Goal: Transaction & Acquisition: Purchase product/service

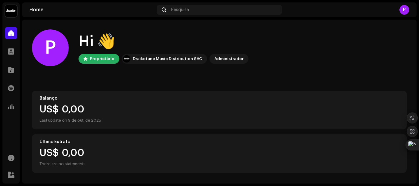
click at [406, 6] on div "P" at bounding box center [404, 10] width 10 height 10
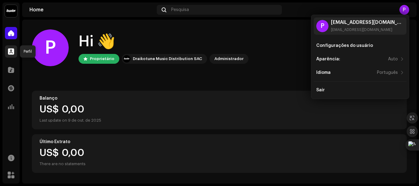
click at [14, 51] on span at bounding box center [11, 51] width 6 height 5
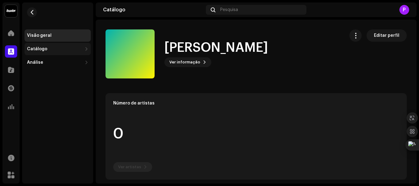
click at [64, 50] on div "Catálogo" at bounding box center [54, 49] width 55 height 5
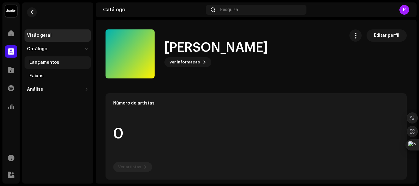
click at [51, 64] on div "Lançamentos" at bounding box center [44, 62] width 30 height 5
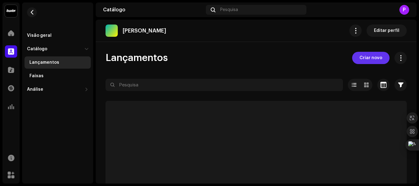
click at [360, 59] on span "Criar novo" at bounding box center [370, 58] width 23 height 12
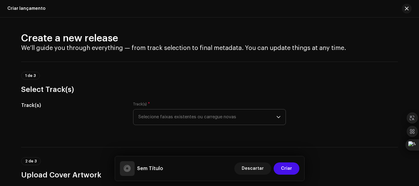
click at [227, 119] on span "Selecione faixas existentes ou carregue novas" at bounding box center [207, 117] width 138 height 15
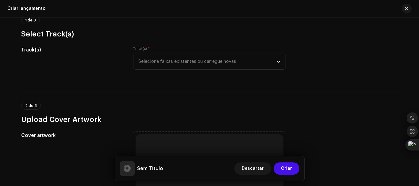
scroll to position [60, 0]
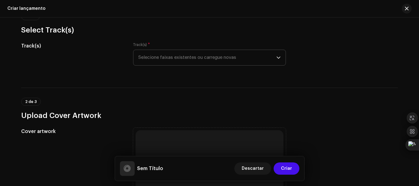
click at [233, 58] on span "Selecione faixas existentes ou carregue novas" at bounding box center [207, 57] width 138 height 15
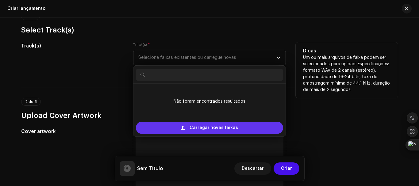
click at [194, 128] on span "Carregar novas faixas" at bounding box center [214, 128] width 48 height 12
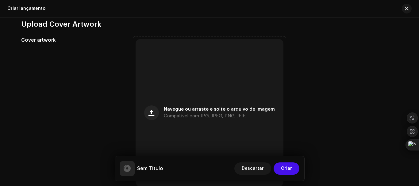
scroll to position [208, 0]
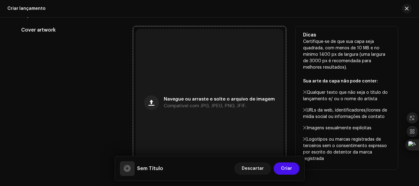
click at [249, 106] on div "Navegue ou arraste e solte o arquivo de imagem Compatível com JPG, JPEG, PNG, J…" at bounding box center [219, 102] width 111 height 11
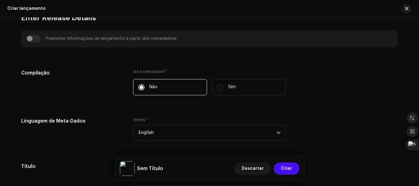
scroll to position [414, 0]
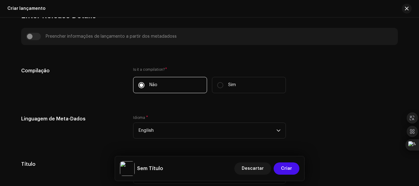
drag, startPoint x: 416, startPoint y: 93, endPoint x: 414, endPoint y: 96, distance: 3.8
click at [414, 96] on div "Create a new release We’ll guide you through everything — from track selection …" at bounding box center [209, 101] width 419 height 169
click at [248, 131] on span "English" at bounding box center [207, 130] width 138 height 15
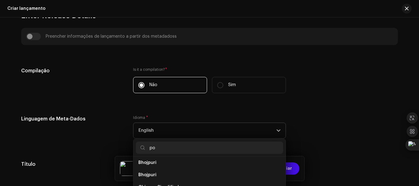
scroll to position [0, 0]
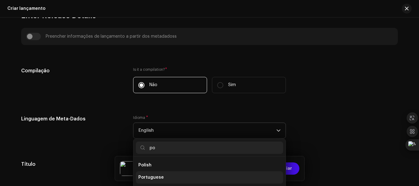
type input "po"
click at [167, 176] on li "Portuguese" at bounding box center [209, 177] width 147 height 12
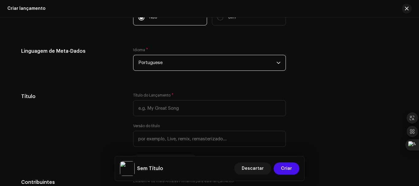
scroll to position [494, 0]
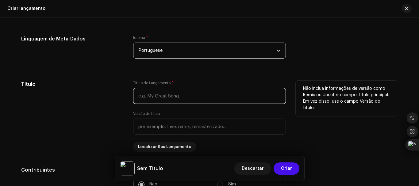
click at [184, 92] on input "text" at bounding box center [209, 96] width 153 height 16
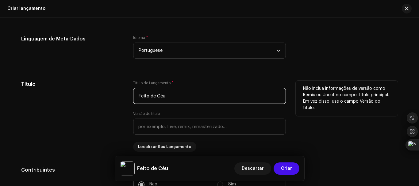
type input "Feito de Céu"
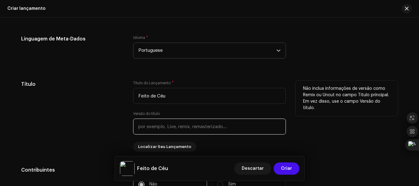
click at [184, 128] on input "text" at bounding box center [209, 127] width 153 height 16
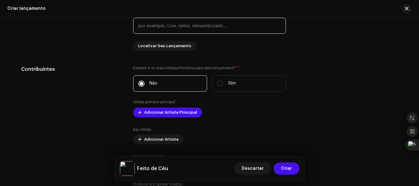
scroll to position [603, 0]
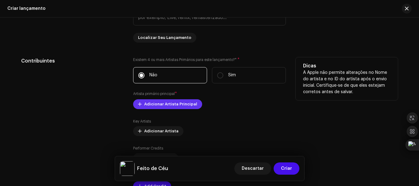
click at [180, 104] on span "Adicionar Artista Principal" at bounding box center [170, 104] width 53 height 12
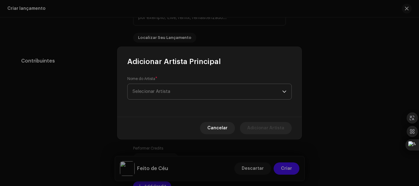
click at [169, 92] on span "Selecionar Artista" at bounding box center [152, 91] width 38 height 5
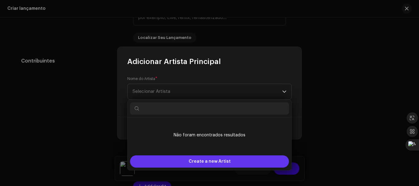
drag, startPoint x: 197, startPoint y: 164, endPoint x: 157, endPoint y: 158, distance: 40.0
click at [157, 158] on div "Create a new Artist" at bounding box center [209, 162] width 159 height 12
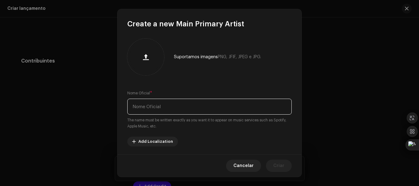
click at [178, 102] on input "text" at bounding box center [209, 107] width 164 height 16
type input "UNII"
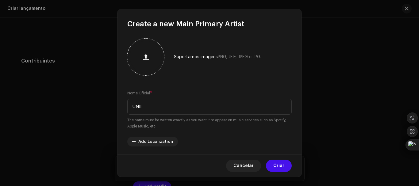
click at [149, 56] on button "button" at bounding box center [145, 57] width 15 height 15
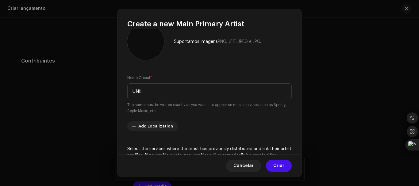
scroll to position [0, 0]
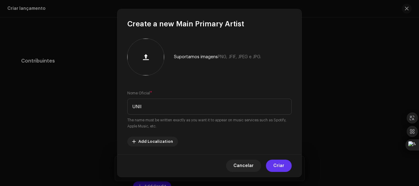
click at [287, 166] on button "Criar" at bounding box center [279, 166] width 26 height 12
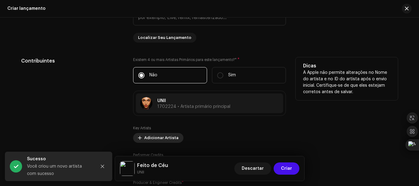
click at [170, 138] on span "Adicionar Artista" at bounding box center [161, 138] width 34 height 12
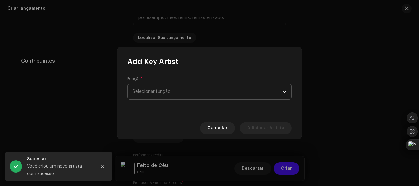
click at [179, 90] on span "Selecionar função" at bounding box center [208, 91] width 150 height 15
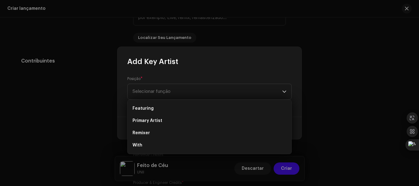
click at [293, 85] on div "Posição * Selecionar função" at bounding box center [209, 92] width 184 height 50
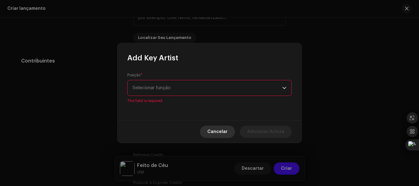
click at [224, 132] on span "Cancelar" at bounding box center [217, 132] width 20 height 12
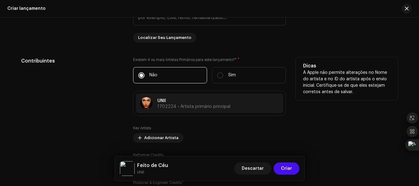
click at [304, 121] on div "Dicas A Apple não permite alterações no Nome do artista e no ID do artista após…" at bounding box center [347, 127] width 102 height 141
click at [357, 112] on div "Dicas A Apple não permite alterações no Nome do artista e no ID do artista após…" at bounding box center [347, 127] width 102 height 141
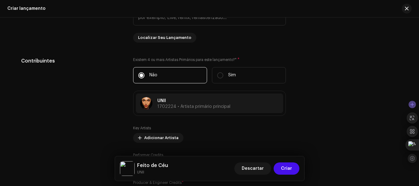
drag, startPoint x: 418, startPoint y: 108, endPoint x: 411, endPoint y: 110, distance: 7.0
click at [417, 114] on div at bounding box center [413, 131] width 12 height 65
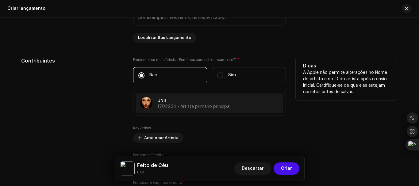
click at [389, 105] on div "Dicas A Apple não permite alterações no Nome do artista e no ID do artista após…" at bounding box center [347, 127] width 102 height 141
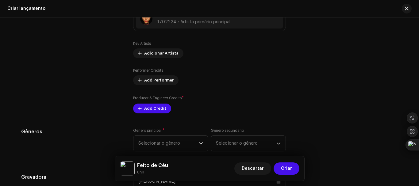
scroll to position [689, 0]
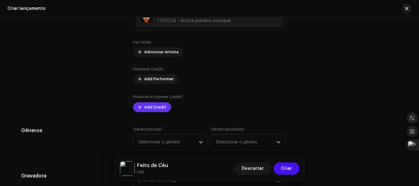
click at [152, 108] on span "Add Credit" at bounding box center [155, 107] width 22 height 12
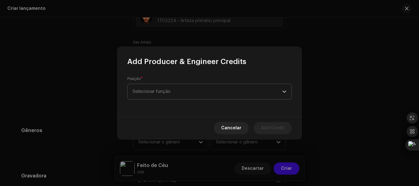
click at [171, 94] on span "Selecionar função" at bounding box center [208, 91] width 150 height 15
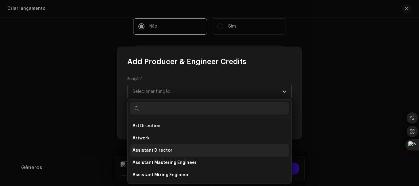
scroll to position [726, 0]
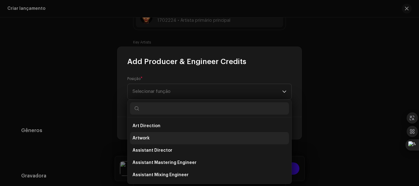
click at [162, 139] on li "Artwork" at bounding box center [209, 138] width 159 height 12
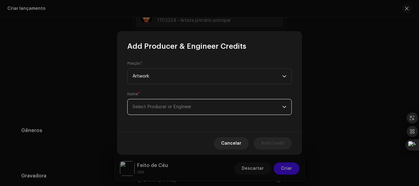
click at [173, 112] on span "Select Producer or Engineer" at bounding box center [208, 106] width 150 height 15
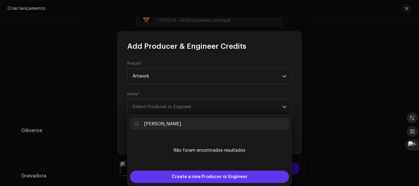
type input "[PERSON_NAME]"
click at [200, 176] on span "Create a new Producer or Engineer" at bounding box center [210, 177] width 76 height 12
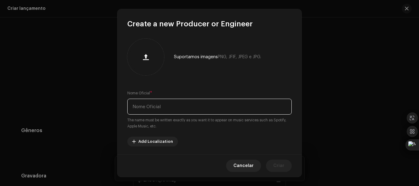
click at [157, 109] on input "text" at bounding box center [209, 107] width 164 height 16
type input "[PERSON_NAME]"
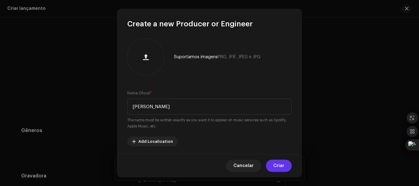
click at [276, 163] on span "Criar" at bounding box center [278, 166] width 11 height 12
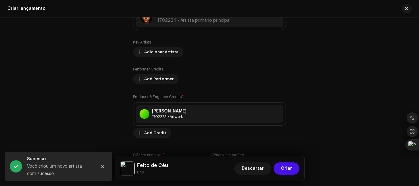
click at [339, 78] on div "Dicas A Apple não permite alterações no Nome do artista e no ID do artista após…" at bounding box center [347, 54] width 102 height 167
click at [342, 123] on div "Dicas A Apple não permite alterações no Nome do artista e no ID do artista após…" at bounding box center [347, 54] width 102 height 167
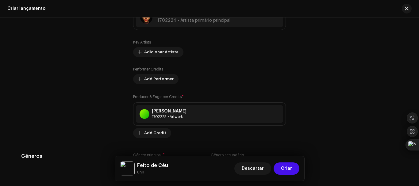
click at [254, 57] on div "Key Artists Adicionar Artista" at bounding box center [209, 48] width 153 height 17
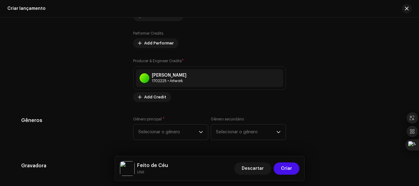
scroll to position [763, 0]
click at [182, 129] on span "Selecionar o gênero" at bounding box center [168, 131] width 60 height 15
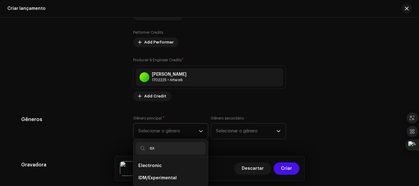
type input "e"
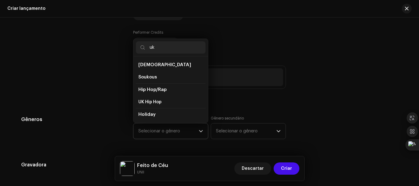
type input "u"
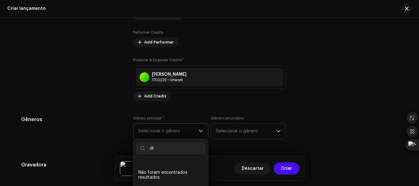
type input "d"
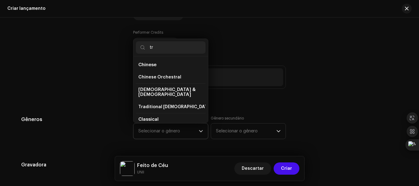
type input "t"
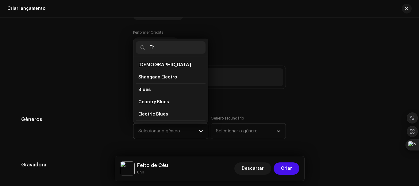
type input "T"
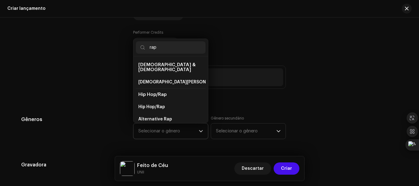
scroll to position [10, 0]
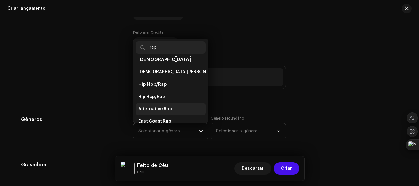
type input "rap"
click at [177, 106] on li "Alternative Rap" at bounding box center [171, 109] width 70 height 12
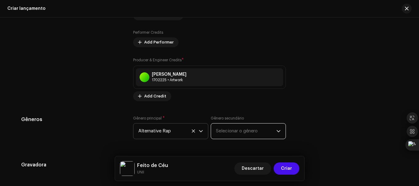
click at [228, 131] on span "Selecionar o gênero" at bounding box center [246, 131] width 60 height 15
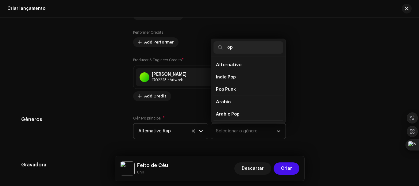
type input "o"
type input "alternativ"
click at [245, 67] on li "Alternative" at bounding box center [248, 65] width 70 height 12
click at [230, 64] on span "Alternative" at bounding box center [228, 65] width 25 height 5
click at [234, 64] on span "Alternative" at bounding box center [228, 65] width 25 height 5
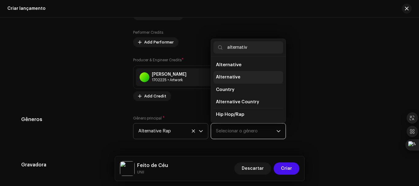
click at [230, 76] on span "Alternative" at bounding box center [228, 77] width 25 height 6
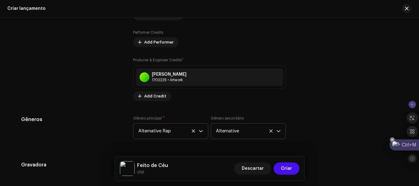
click at [392, 139] on icon at bounding box center [392, 139] width 5 height 5
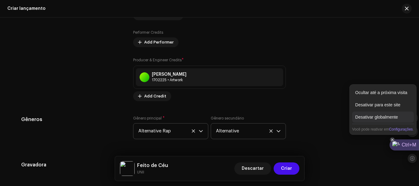
click at [390, 119] on div "Desativar globalmente" at bounding box center [383, 117] width 62 height 11
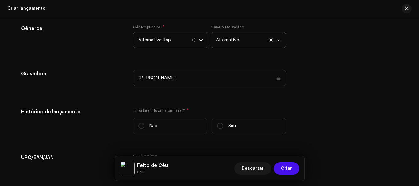
scroll to position [858, 0]
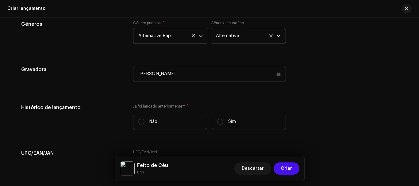
click at [213, 74] on div "[PERSON_NAME]" at bounding box center [209, 74] width 153 height 16
click at [172, 74] on div "[PERSON_NAME]" at bounding box center [209, 74] width 153 height 16
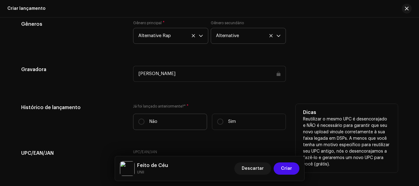
click at [146, 123] on label "Não" at bounding box center [170, 122] width 74 height 16
click at [144, 123] on input "Não" at bounding box center [141, 122] width 6 height 6
radio input "true"
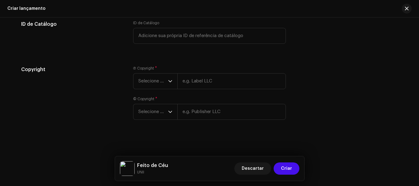
scroll to position [1031, 0]
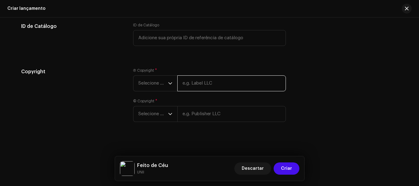
click at [230, 84] on input "text" at bounding box center [231, 83] width 109 height 16
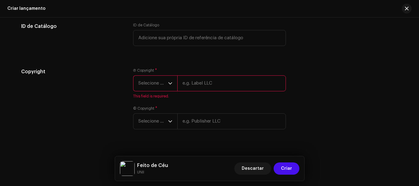
click at [161, 81] on span "Selecione o ano" at bounding box center [153, 83] width 30 height 15
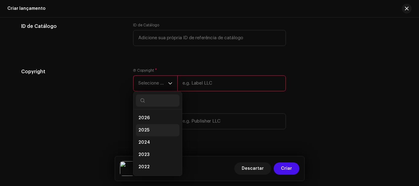
click at [149, 128] on li "2025" at bounding box center [158, 130] width 44 height 12
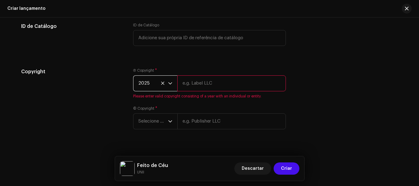
click at [209, 84] on input "text" at bounding box center [231, 83] width 109 height 16
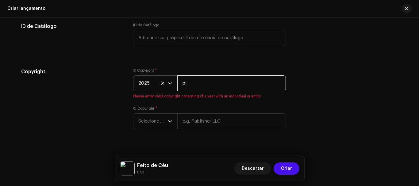
type input "p"
type input "[PERSON_NAME]"
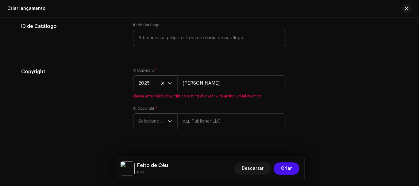
click at [156, 121] on span "Selecione o ano" at bounding box center [153, 121] width 30 height 15
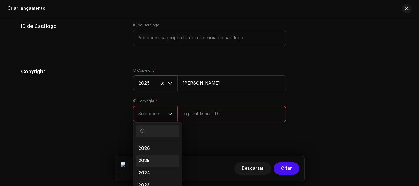
click at [147, 156] on li "2025" at bounding box center [158, 161] width 44 height 12
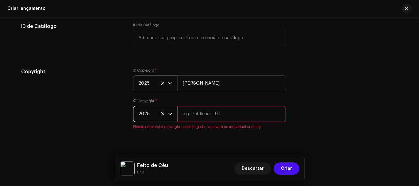
click at [185, 117] on input "text" at bounding box center [231, 114] width 109 height 16
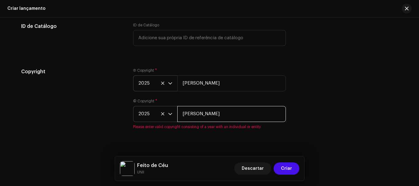
type input "[PERSON_NAME]"
click at [363, 99] on div "Copyright Ⓟ Copyright * 2025 [PERSON_NAME] © Copyright * 2025 [PERSON_NAME] Ple…" at bounding box center [209, 102] width 377 height 69
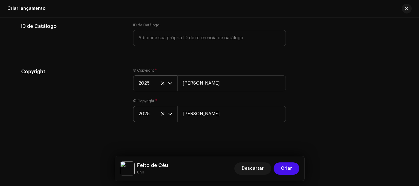
scroll to position [1033, 0]
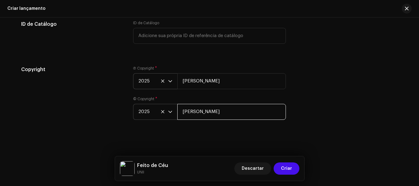
drag, startPoint x: 221, startPoint y: 114, endPoint x: 102, endPoint y: 97, distance: 119.7
click at [102, 97] on div "Copyright Ⓟ Copyright * 2025 [PERSON_NAME] © Copyright * 2025 [PERSON_NAME]" at bounding box center [209, 96] width 377 height 61
type input "U"
type input "[PERSON_NAME]"
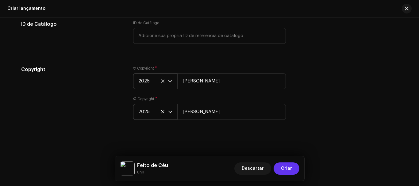
click at [277, 167] on button "Criar" at bounding box center [287, 169] width 26 height 12
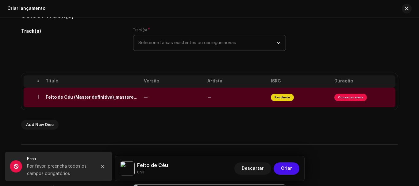
scroll to position [79, 0]
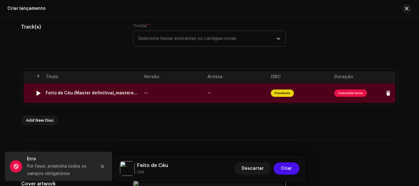
click at [355, 92] on span "Consertar erros" at bounding box center [350, 93] width 33 height 7
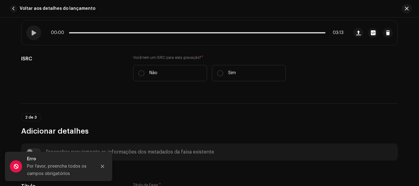
scroll to position [115, 0]
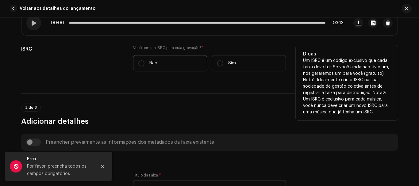
click at [190, 65] on label "Não" at bounding box center [170, 63] width 74 height 16
click at [144, 65] on input "Não" at bounding box center [141, 63] width 6 height 6
radio input "true"
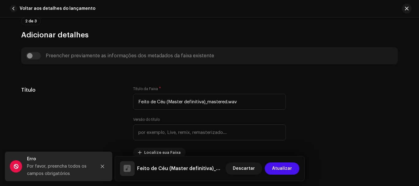
scroll to position [222, 0]
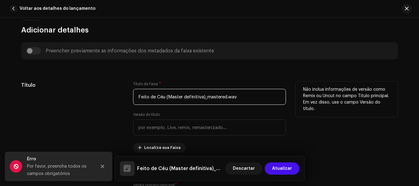
drag, startPoint x: 268, startPoint y: 96, endPoint x: 164, endPoint y: 95, distance: 104.3
click at [164, 95] on input "Feito de Céu (Master definitiva)_mastered.wav" at bounding box center [209, 97] width 153 height 16
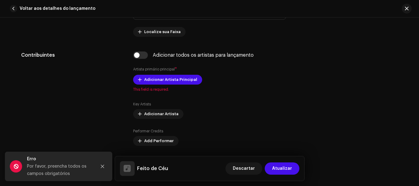
scroll to position [341, 0]
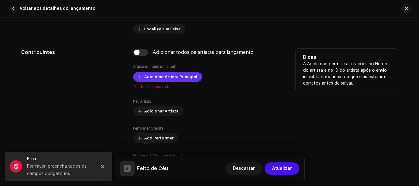
type input "Feito de Céu"
click at [184, 75] on span "Adicionar Artista Principal" at bounding box center [170, 77] width 53 height 12
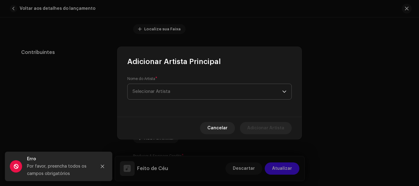
click at [183, 89] on span "Selecionar Artista" at bounding box center [208, 91] width 150 height 15
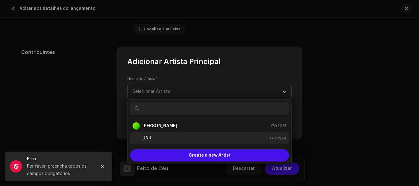
click at [161, 138] on div "UNII 1702224" at bounding box center [210, 138] width 154 height 7
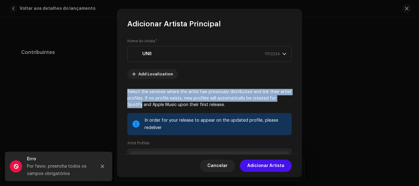
drag, startPoint x: 299, startPoint y: 72, endPoint x: 300, endPoint y: 91, distance: 19.3
click at [300, 99] on div "Nome do Artista * UNII 1702224 Add Localization Select the services where the a…" at bounding box center [209, 91] width 184 height 125
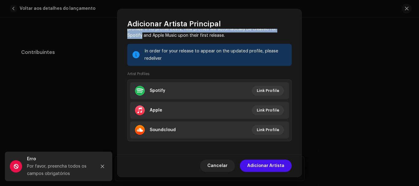
scroll to position [71, 0]
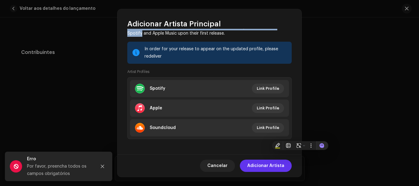
click at [264, 166] on span "Adicionar Artista" at bounding box center [265, 166] width 37 height 12
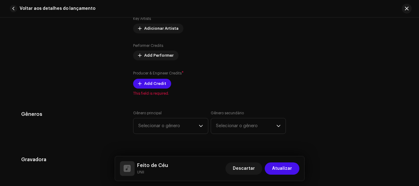
scroll to position [437, 0]
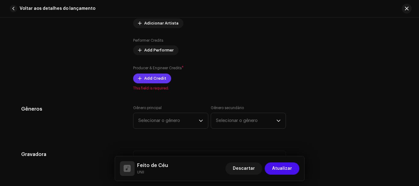
click at [153, 79] on span "Add Credit" at bounding box center [155, 78] width 22 height 12
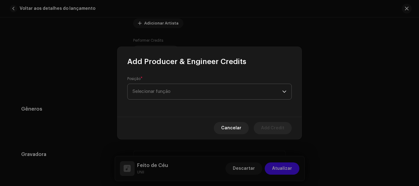
click at [203, 93] on span "Selecionar função" at bounding box center [208, 91] width 150 height 15
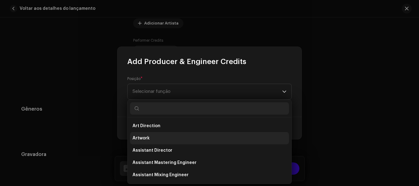
click at [163, 138] on li "Artwork" at bounding box center [209, 138] width 159 height 12
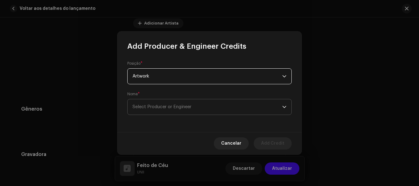
click at [216, 107] on span "Select Producer or Engineer" at bounding box center [208, 106] width 150 height 15
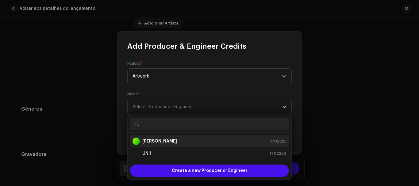
click at [178, 143] on div "[PERSON_NAME] 1702225" at bounding box center [210, 141] width 154 height 7
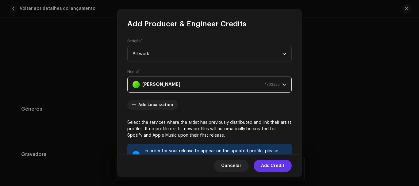
click at [270, 167] on span "Add Credit" at bounding box center [272, 166] width 23 height 12
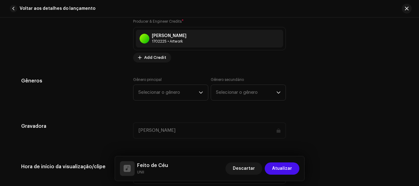
scroll to position [491, 0]
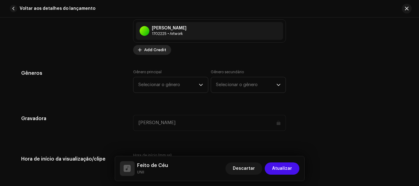
click at [149, 49] on span "Add Credit" at bounding box center [155, 50] width 22 height 12
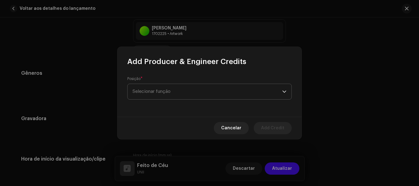
click at [175, 91] on span "Selecionar função" at bounding box center [208, 91] width 150 height 15
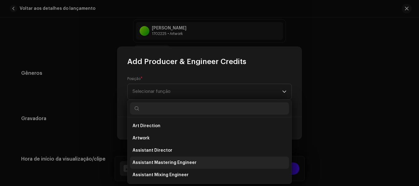
click at [175, 165] on span "Assistant Mastering Engineer" at bounding box center [165, 163] width 64 height 6
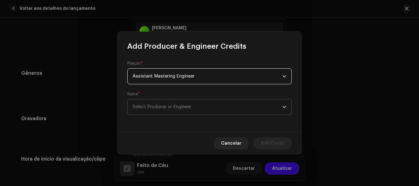
click at [238, 104] on span "Select Producer or Engineer" at bounding box center [208, 106] width 150 height 15
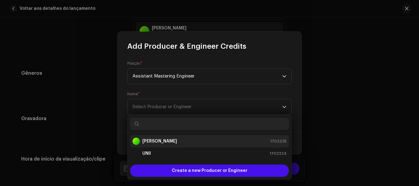
click at [191, 141] on div "[PERSON_NAME] 1702225" at bounding box center [210, 141] width 154 height 7
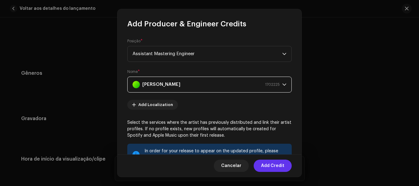
click at [277, 166] on span "Add Credit" at bounding box center [272, 166] width 23 height 12
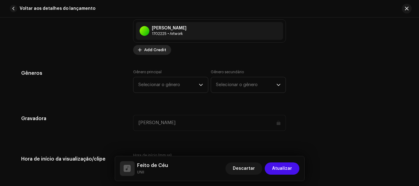
click at [161, 49] on div "Producer & Engineer Credits * [PERSON_NAME] 1702225 • Artwork Add Credit" at bounding box center [209, 33] width 153 height 44
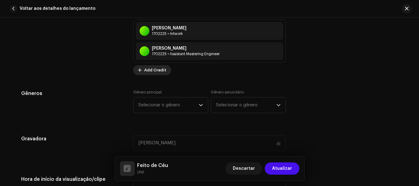
click at [154, 67] on span "Add Credit" at bounding box center [155, 70] width 22 height 12
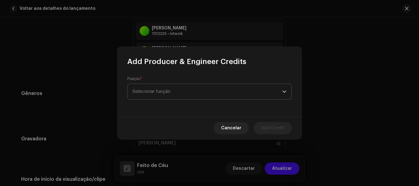
click at [185, 90] on span "Selecionar função" at bounding box center [208, 91] width 150 height 15
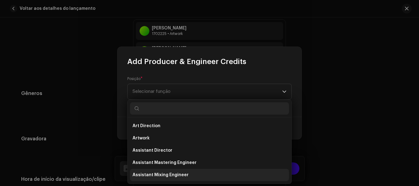
click at [186, 172] on li "Assistant Mixing Engineer" at bounding box center [209, 175] width 159 height 12
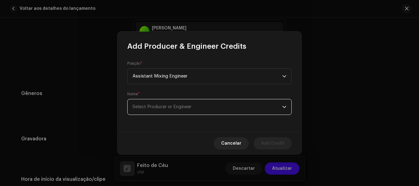
click at [263, 107] on span "Select Producer or Engineer" at bounding box center [208, 106] width 150 height 15
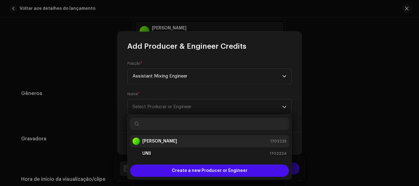
click at [213, 143] on div "[PERSON_NAME] 1702225" at bounding box center [210, 141] width 154 height 7
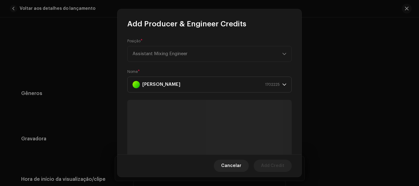
click at [273, 168] on span "Add Credit" at bounding box center [272, 166] width 23 height 12
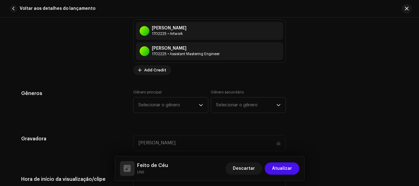
click at [273, 168] on button "Atualizar" at bounding box center [282, 169] width 35 height 12
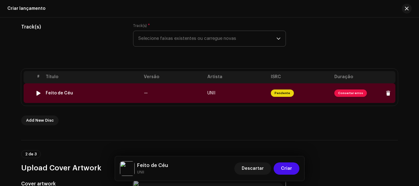
click at [343, 92] on span "Consertar erros" at bounding box center [350, 93] width 33 height 7
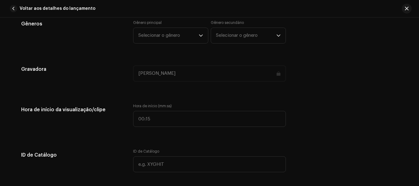
scroll to position [553, 0]
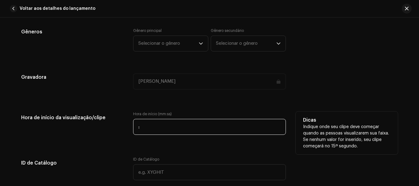
click at [170, 123] on input ":" at bounding box center [209, 127] width 153 height 16
type input "00:00"
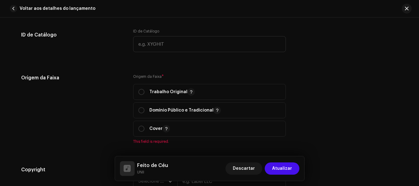
scroll to position [678, 0]
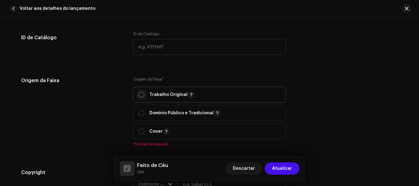
click at [140, 95] on input "radio" at bounding box center [141, 95] width 6 height 6
radio input "true"
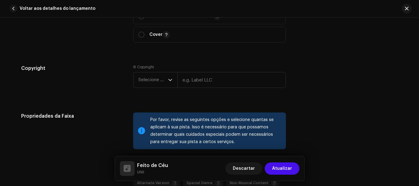
scroll to position [778, 0]
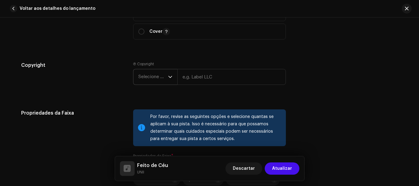
click at [156, 73] on span "Selecione o ano" at bounding box center [153, 76] width 30 height 15
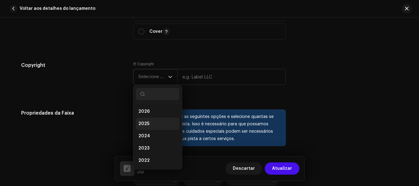
click at [152, 122] on li "2025" at bounding box center [158, 124] width 44 height 12
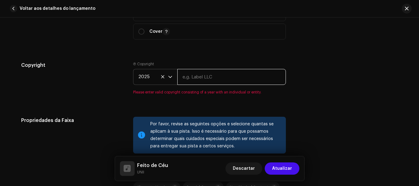
click at [207, 77] on input "text" at bounding box center [231, 77] width 109 height 16
type input "[PERSON_NAME]"
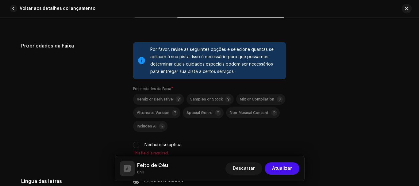
scroll to position [848, 0]
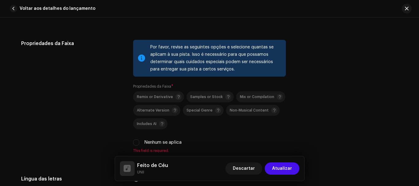
click at [144, 161] on div "Feito de Céu UNII Descartar Atualizar" at bounding box center [209, 168] width 189 height 25
click at [134, 142] on input "Nenhum se aplica" at bounding box center [136, 143] width 6 height 6
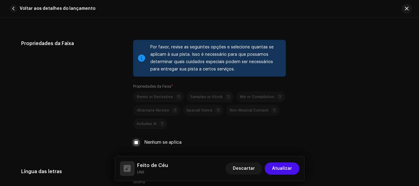
click at [135, 144] on input "Nenhum se aplica" at bounding box center [136, 143] width 6 height 6
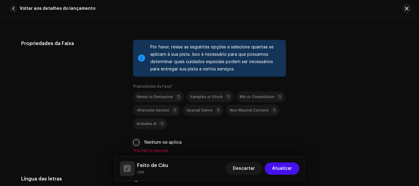
click at [135, 141] on input "Nenhum se aplica" at bounding box center [136, 143] width 6 height 6
checkbox input "true"
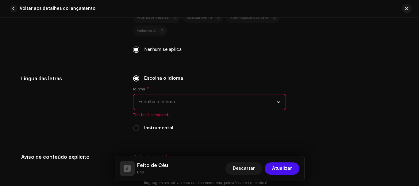
scroll to position [943, 0]
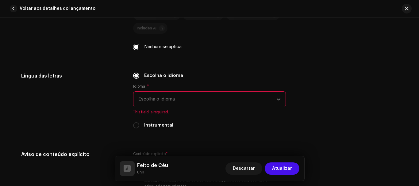
click at [167, 99] on span "Escolha o idioma" at bounding box center [207, 99] width 138 height 15
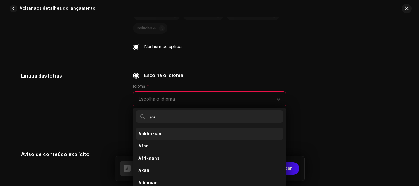
scroll to position [0, 0]
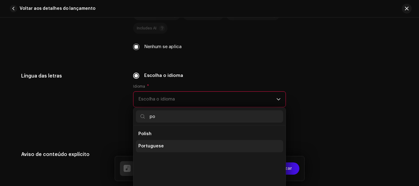
type input "po"
click at [170, 145] on li "Portuguese" at bounding box center [209, 146] width 147 height 12
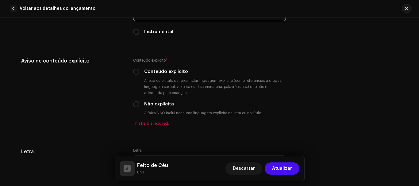
scroll to position [1035, 0]
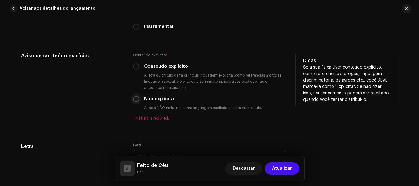
click at [136, 100] on input "Não explícita" at bounding box center [136, 99] width 6 height 6
radio input "true"
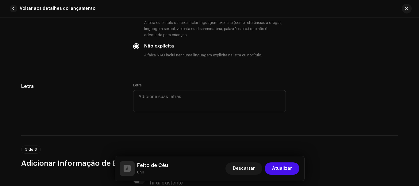
scroll to position [1090, 0]
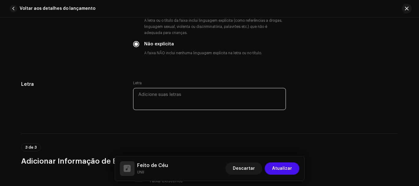
click at [248, 102] on textarea at bounding box center [209, 99] width 153 height 22
click at [179, 100] on textarea at bounding box center [209, 99] width 153 height 22
paste textarea "Sempre que eu te vejo Meu desejo é te encontrar num beijo Feito de céu Vamos fl…"
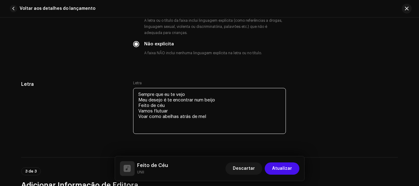
paste textarea "Você me olha de canto E em todo canto eu sei o seu lance Você me joga encanto e…"
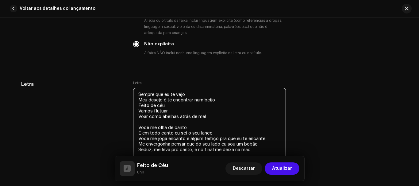
paste textarea "Vai me dizer como com o olhar Que quer me devorar No meu aconchego Vem, eu não …"
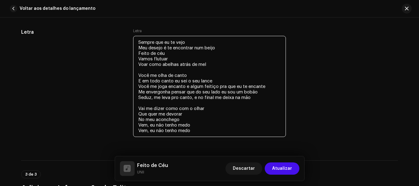
scroll to position [1145, 0]
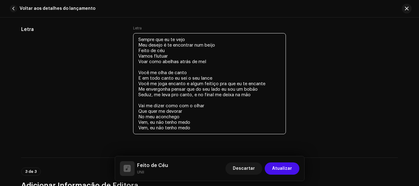
click at [259, 94] on textarea "Sempre que eu te vejo Meu desejo é te encontrar num beijo Feito de céu Vamos fl…" at bounding box center [209, 83] width 153 height 101
click at [180, 119] on textarea "Sempre que eu te vejo Meu desejo é te encontrar num beijo Feito de céu Vamos fl…" at bounding box center [209, 83] width 153 height 101
click at [148, 123] on textarea "Sempre que eu te vejo Meu desejo é te encontrar num beijo Feito de céu Vamos fl…" at bounding box center [209, 83] width 153 height 101
click at [156, 122] on textarea "Sempre que eu te vejo Meu desejo é te encontrar num beijo Feito de céu Vamos fl…" at bounding box center [209, 83] width 153 height 101
click at [198, 127] on textarea "Sempre que eu te vejo Meu desejo é te encontrar num beijo Feito de céu Vamos fl…" at bounding box center [209, 83] width 153 height 101
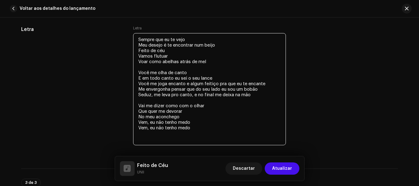
drag, startPoint x: 195, startPoint y: 40, endPoint x: 130, endPoint y: 38, distance: 64.8
click at [130, 38] on div "Letra Letra Sempre que eu te vejo Meu desejo é te encontrar num beijo Feito de …" at bounding box center [209, 90] width 377 height 128
click at [168, 137] on textarea "Sempre que eu te vejo Meu desejo é te encontrar num beijo Feito de céu Vamos fl…" at bounding box center [209, 89] width 153 height 112
paste textarea "Sempre que eu te vejo"
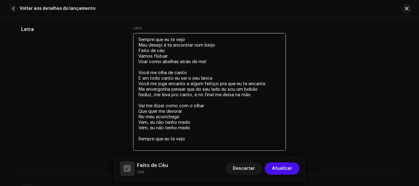
drag, startPoint x: 188, startPoint y: 41, endPoint x: 131, endPoint y: 40, distance: 57.1
click at [131, 40] on div "Letra Letra Sempre que eu te vejo Meu desejo é te encontrar num beijo Feito de …" at bounding box center [209, 93] width 377 height 134
click at [154, 147] on textarea "Sempre que eu te vejo Meu desejo é te encontrar num beijo Feito de céu Vamos fl…" at bounding box center [209, 92] width 153 height 118
paste textarea "Sempre que eu te vejo"
drag, startPoint x: 194, startPoint y: 40, endPoint x: 122, endPoint y: 33, distance: 71.7
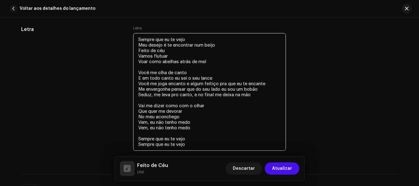
click at [122, 33] on div "Letra Letra Sempre que eu te vejo Meu desejo é te encontrar num beijo Feito de …" at bounding box center [209, 93] width 377 height 134
click at [189, 145] on textarea "Sempre que eu te vejo Meu desejo é te encontrar num beijo Feito de céu Vamos fl…" at bounding box center [209, 92] width 153 height 118
paste textarea "Sempre que eu te vejo"
drag, startPoint x: 137, startPoint y: 45, endPoint x: 175, endPoint y: 52, distance: 38.9
click at [175, 52] on textarea "Sempre que eu te vejo Meu desejo é te encontrar num beijo Feito de céu Vamos fl…" at bounding box center [209, 97] width 153 height 129
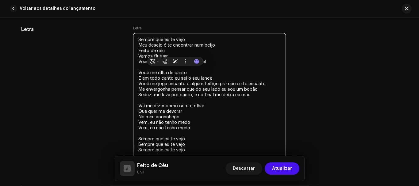
click at [195, 150] on textarea "Sempre que eu te vejo Meu desejo é te encontrar num beijo Feito de céu Vamos fl…" at bounding box center [209, 97] width 153 height 129
paste textarea "Meu desejo é te encontrar num beijo Feito de céu"
drag, startPoint x: 169, startPoint y: 51, endPoint x: 126, endPoint y: 49, distance: 42.4
click at [126, 49] on div "Letra Letra Sempre que eu te vejo Meu desejo é te encontrar num beijo Feito de …" at bounding box center [209, 104] width 377 height 156
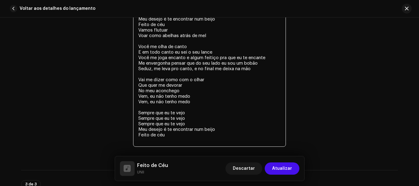
scroll to position [1182, 0]
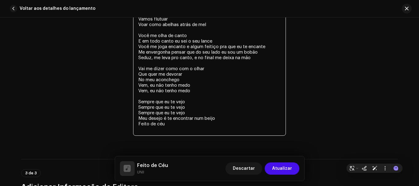
click at [171, 62] on textarea "Sempre que eu te vejo Meu desejo é te encontrar num beijo Feito de céu Vamos fl…" at bounding box center [209, 66] width 153 height 140
click at [171, 113] on textarea "Sempre que eu te vejo Meu desejo é te encontrar num beijo Feito de céu Vamos fl…" at bounding box center [209, 66] width 153 height 140
click at [169, 128] on textarea "Sempre que eu te vejo Meu desejo é te encontrar num beijo Feito de céu Vamos fl…" at bounding box center [209, 66] width 153 height 140
paste textarea "Feito de céu"
drag, startPoint x: 137, startPoint y: 35, endPoint x: 257, endPoint y: 58, distance: 122.2
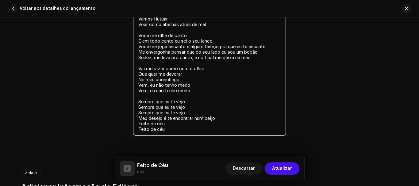
click at [257, 58] on textarea "Sempre que eu te vejo Meu desejo é te encontrar num beijo Feito de céu Vamos fl…" at bounding box center [209, 66] width 153 height 140
click at [182, 129] on textarea "Sempre que eu te vejo Meu desejo é te encontrar num beijo Feito de céu Vamos fl…" at bounding box center [209, 66] width 153 height 140
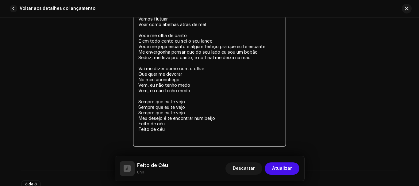
paste textarea "Você me olha de canto E em todo canto eu sei o seu lance Você me joga encanto e…"
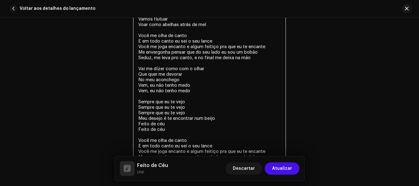
drag, startPoint x: 136, startPoint y: 66, endPoint x: 197, endPoint y: 91, distance: 65.2
click at [197, 91] on textarea "Sempre que eu te vejo Meu desejo é te encontrar num beijo Feito de céu Vamos fl…" at bounding box center [209, 82] width 153 height 173
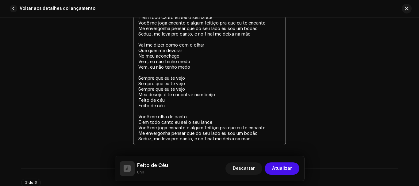
scroll to position [1220, 0]
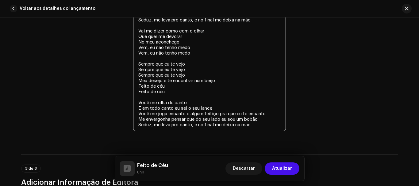
click at [257, 123] on textarea "Sempre que eu te vejo Meu desejo é te encontrar num beijo Feito de céu Vamos fl…" at bounding box center [209, 44] width 153 height 173
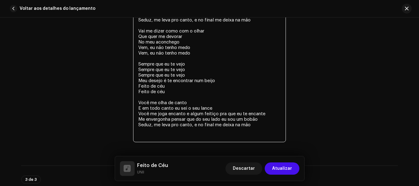
paste textarea "Vai me dizer como com o olhar Que quer me devorar No meu aconchego Vem, eu não …"
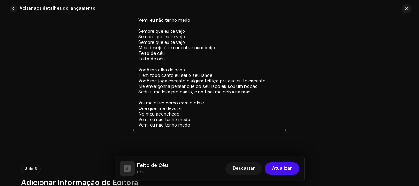
scroll to position [1255, 0]
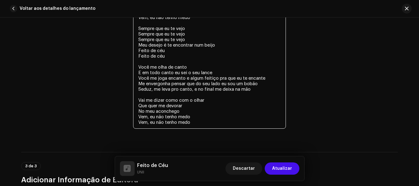
drag, startPoint x: 196, startPoint y: 125, endPoint x: 140, endPoint y: 119, distance: 56.7
click at [140, 119] on textarea "Sempre que eu te vejo Meu desejo é te encontrar num beijo Feito de céu Vamos fl…" at bounding box center [209, 26] width 153 height 206
click at [141, 119] on textarea "Sempre que eu te vejo Meu desejo é te encontrar num beijo Feito de céu Vamos fl…" at bounding box center [209, 26] width 153 height 206
click at [172, 106] on textarea "Sempre que eu te vejo Meu desejo é te encontrar num beijo Feito de céu Vamos fl…" at bounding box center [209, 26] width 153 height 206
click at [144, 112] on textarea "Sempre que eu te vejo Meu desejo é te encontrar num beijo Feito de céu Vamos fl…" at bounding box center [209, 26] width 153 height 206
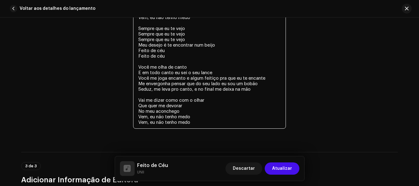
drag, startPoint x: 182, startPoint y: 123, endPoint x: 129, endPoint y: 118, distance: 53.0
click at [129, 118] on div "Letra Letra Sempre que eu te vejo Meu desejo é te encontrar num beijo Feito de …" at bounding box center [209, 26] width 377 height 222
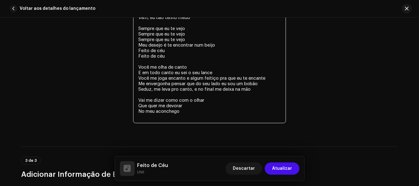
drag, startPoint x: 185, startPoint y: 114, endPoint x: 130, endPoint y: 109, distance: 55.2
click at [130, 109] on div "Letra Letra Sempre que eu te vejo Meu desejo é te encontrar num beijo Feito de …" at bounding box center [209, 23] width 377 height 217
click at [183, 110] on textarea "Sempre que eu te vejo Meu desejo é te encontrar num beijo Feito de céu Vamos fl…" at bounding box center [209, 23] width 153 height 201
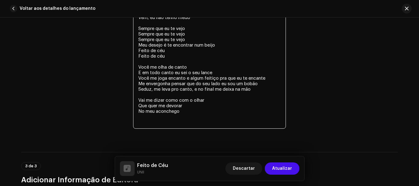
paste textarea "No meu aconchego"
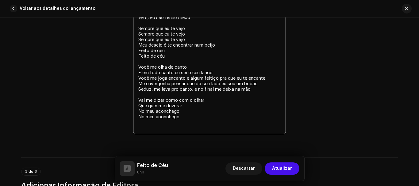
drag, startPoint x: 166, startPoint y: 55, endPoint x: 135, endPoint y: 56, distance: 31.3
click at [135, 56] on textarea "Sempre que eu te vejo Meu desejo é te encontrar num beijo Feito de céu Vamos fl…" at bounding box center [209, 29] width 153 height 212
click at [148, 121] on textarea "Sempre que eu te vejo Meu desejo é te encontrar num beijo Feito de céu Vamos fl…" at bounding box center [209, 29] width 153 height 212
paste textarea "Feito de céu"
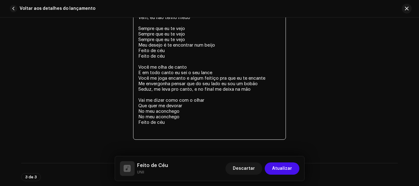
paste textarea "Feito de céu"
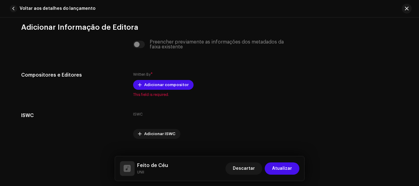
scroll to position [1425, 0]
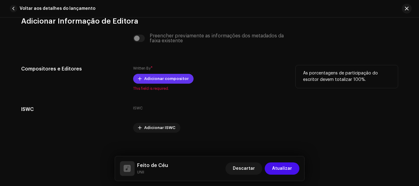
type textarea "Sempre que eu te vejo Meu desejo é te encontrar num beijo Feito de céu Vamos fl…"
click at [173, 80] on span "Adicionar compositor" at bounding box center [166, 79] width 44 height 12
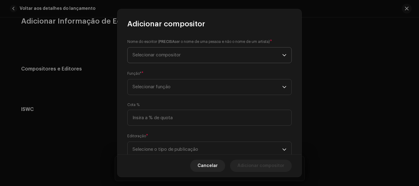
click at [177, 54] on span "Selecionar compositor" at bounding box center [157, 55] width 48 height 5
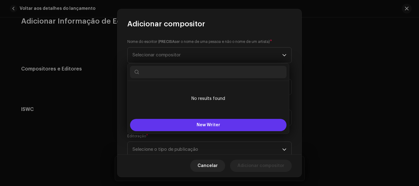
click at [203, 125] on span "New Writer" at bounding box center [209, 125] width 24 height 4
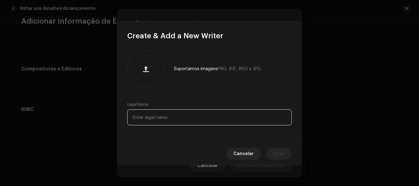
click at [176, 117] on input "text" at bounding box center [209, 118] width 164 height 16
type input "[PERSON_NAME]"
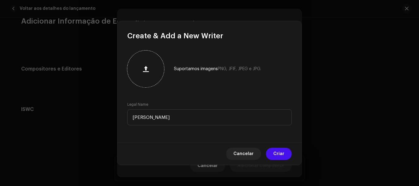
click at [141, 63] on button "button" at bounding box center [145, 69] width 15 height 15
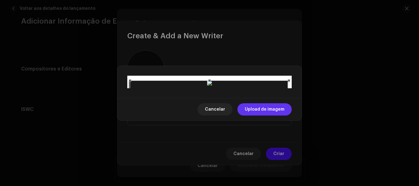
click at [275, 116] on span "Upload de imagem" at bounding box center [265, 109] width 40 height 12
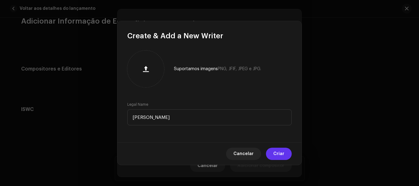
click at [279, 154] on span "Criar" at bounding box center [278, 154] width 11 height 12
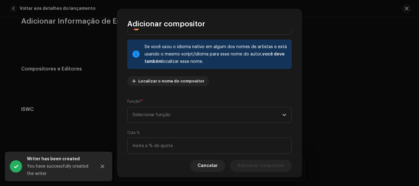
scroll to position [36, 0]
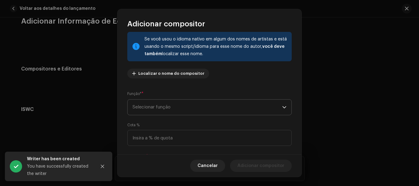
click at [225, 112] on span "Selecionar função" at bounding box center [208, 107] width 150 height 15
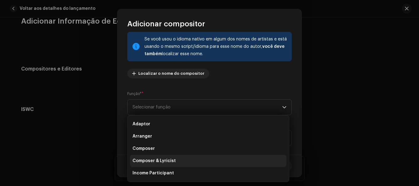
click at [182, 160] on li "Composer & Lyricist" at bounding box center [208, 161] width 156 height 12
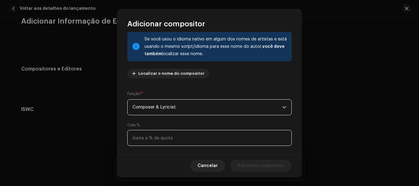
click at [241, 140] on input at bounding box center [209, 138] width 164 height 16
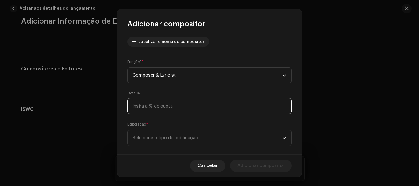
scroll to position [77, 0]
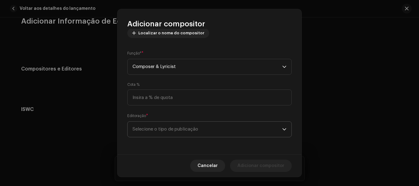
click at [174, 129] on span "Selecione o tipo de publicação" at bounding box center [208, 129] width 150 height 15
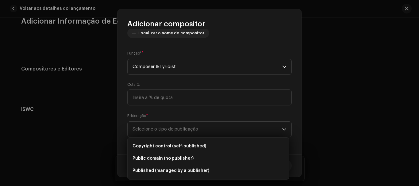
click at [148, 113] on label "Editoração *" at bounding box center [137, 116] width 21 height 6
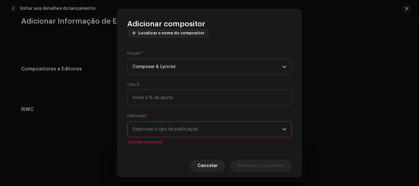
click at [159, 132] on span "Selecione o tipo de publicação" at bounding box center [208, 129] width 150 height 15
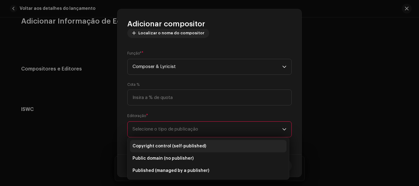
click at [180, 149] on span "Copyright control (self-published)" at bounding box center [170, 146] width 74 height 6
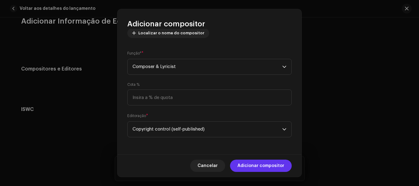
click at [257, 165] on span "Adicionar compositor" at bounding box center [260, 166] width 47 height 12
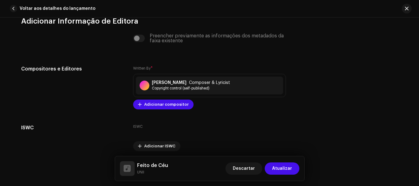
scroll to position [1443, 0]
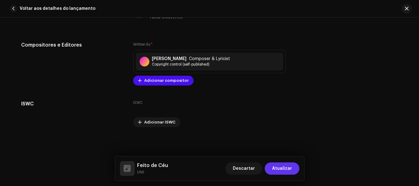
click at [285, 171] on span "Atualizar" at bounding box center [282, 169] width 20 height 12
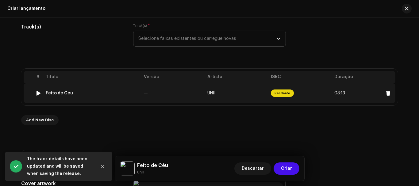
click at [340, 90] on span "03:13" at bounding box center [363, 93] width 59 height 10
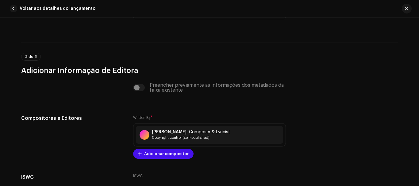
scroll to position [1379, 0]
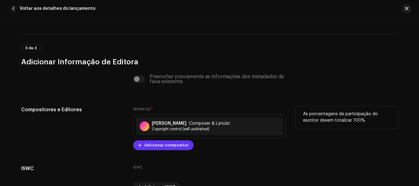
click at [165, 145] on span "Adicionar compositor" at bounding box center [166, 145] width 44 height 12
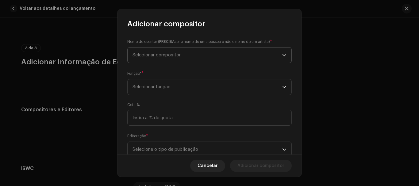
click at [175, 56] on span "Selecionar compositor" at bounding box center [157, 55] width 48 height 5
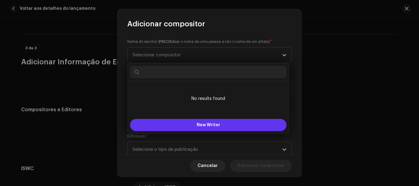
click at [218, 123] on button "New Writer" at bounding box center [208, 125] width 156 height 12
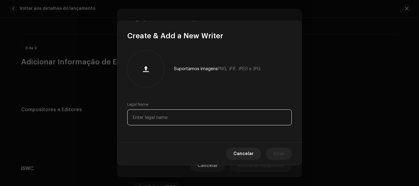
click at [175, 115] on input "text" at bounding box center [209, 118] width 164 height 16
type input "[PERSON_NAME]"
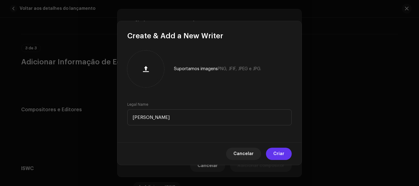
click at [270, 154] on button "Criar" at bounding box center [279, 154] width 26 height 12
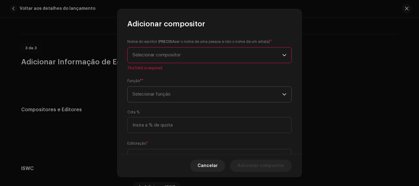
click at [192, 92] on span "Selecionar função" at bounding box center [208, 94] width 150 height 15
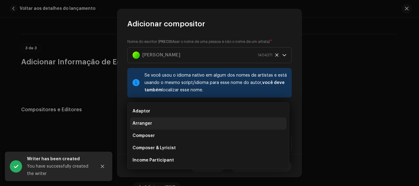
click at [164, 125] on li "Arranger" at bounding box center [208, 123] width 156 height 12
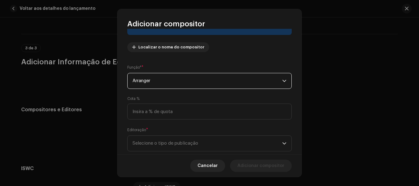
scroll to position [75, 0]
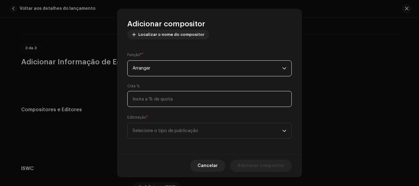
click at [198, 101] on input at bounding box center [209, 99] width 164 height 16
type input "40,00"
click at [167, 106] on input "40,00" at bounding box center [209, 99] width 164 height 16
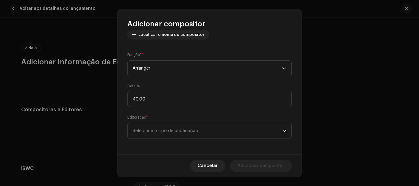
click at [170, 117] on div "Editoração * Selecione o tipo de publicação" at bounding box center [209, 126] width 164 height 25
click at [193, 133] on span "Selecione o tipo de publicação" at bounding box center [208, 130] width 150 height 15
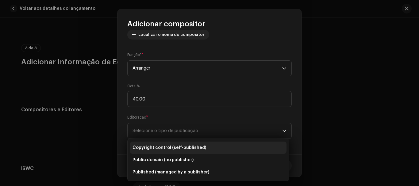
click at [195, 147] on span "Copyright control (self-published)" at bounding box center [170, 148] width 74 height 6
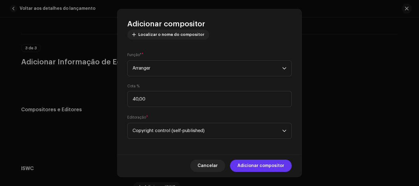
click at [254, 163] on span "Adicionar compositor" at bounding box center [260, 166] width 47 height 12
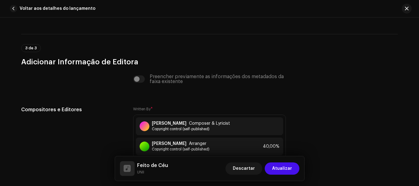
scroll to position [1269, 0]
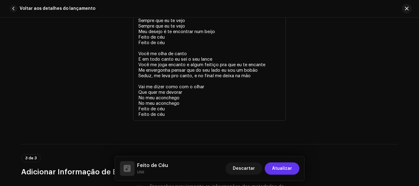
click at [281, 171] on span "Atualizar" at bounding box center [282, 169] width 20 height 12
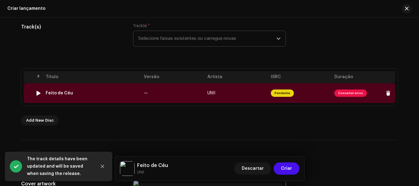
click at [340, 95] on span "Consertar erros" at bounding box center [350, 93] width 33 height 7
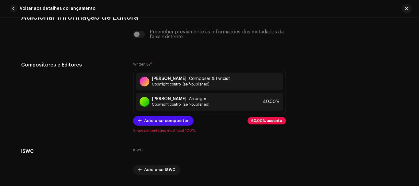
scroll to position [1426, 0]
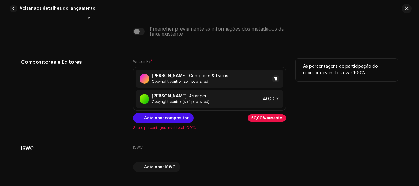
click at [232, 81] on div "[PERSON_NAME] Composer & Lyricist Copyright control (self-published)" at bounding box center [209, 79] width 147 height 18
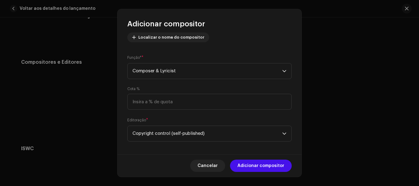
scroll to position [77, 0]
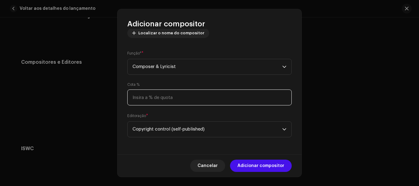
click at [173, 92] on input at bounding box center [209, 98] width 164 height 16
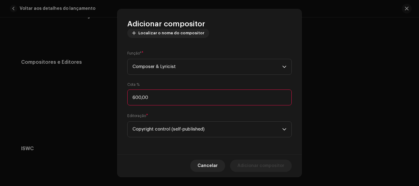
type input "60,00"
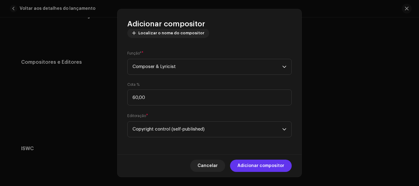
click at [258, 171] on span "Adicionar compositor" at bounding box center [260, 166] width 47 height 12
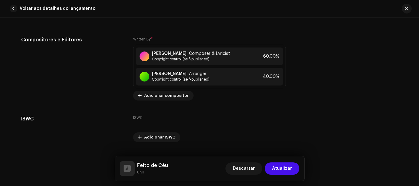
scroll to position [1464, 0]
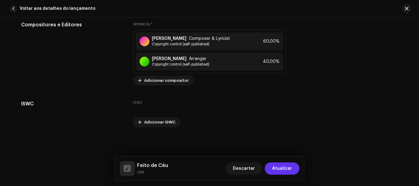
click at [290, 170] on span "Atualizar" at bounding box center [282, 169] width 20 height 12
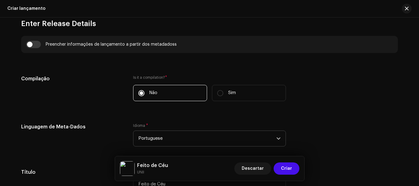
scroll to position [424, 0]
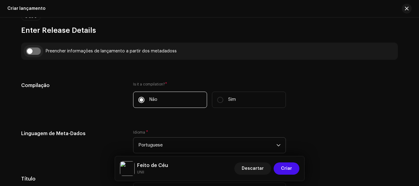
click at [35, 51] on input "checkbox" at bounding box center [33, 51] width 15 height 7
checkbox input "true"
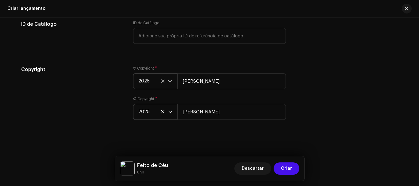
scroll to position [1024, 0]
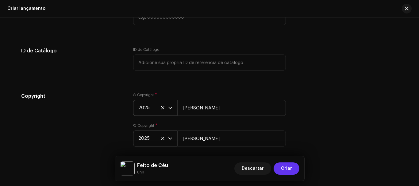
click at [289, 171] on span "Criar" at bounding box center [286, 169] width 11 height 12
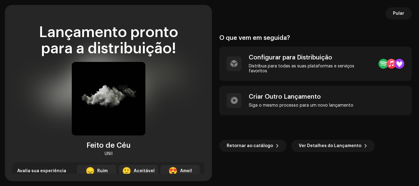
click at [201, 120] on div "Lançamento pronto para a distribuição! Feito de Céu UNII Avalia sua experiência…" at bounding box center [108, 99] width 192 height 149
click at [171, 133] on div "Lançamento pronto para a distribuição! Feito de Céu UNII Avalia sua experiência…" at bounding box center [108, 99] width 192 height 149
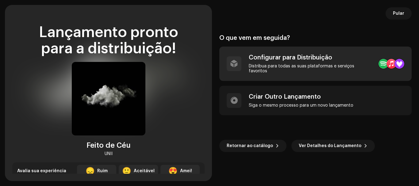
click at [311, 65] on div "Configurar para Distribuição Distribua para todas as suas plataformas e serviço…" at bounding box center [311, 64] width 125 height 20
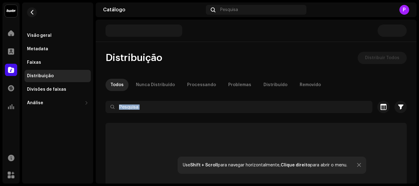
drag, startPoint x: 419, startPoint y: 80, endPoint x: 418, endPoint y: 106, distance: 26.4
click at [418, 106] on div "[PERSON_NAME] Home Perfil Catálogo Transações Análise Recursos Marketplace Visã…" at bounding box center [209, 93] width 419 height 186
click at [399, 81] on div "Todos Nunca Distribuído Processando Problemas Distribuído Removido" at bounding box center [256, 85] width 301 height 12
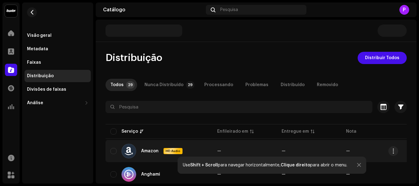
scroll to position [68, 0]
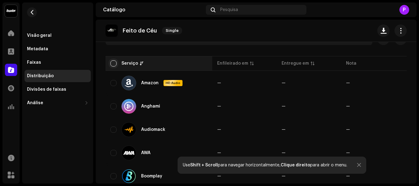
click at [112, 63] on input "checkbox" at bounding box center [113, 63] width 6 height 6
checkbox input "true"
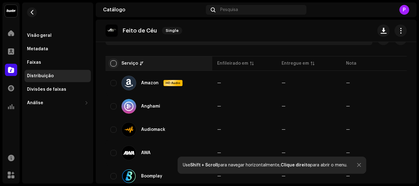
checkbox input "true"
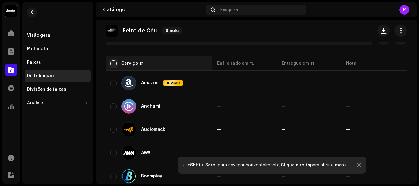
checkbox input "true"
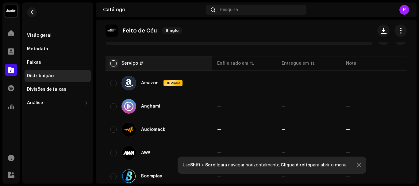
checkbox input "true"
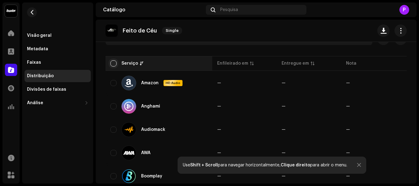
checkbox input "true"
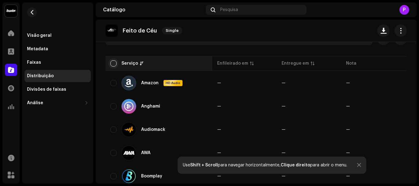
checkbox input "true"
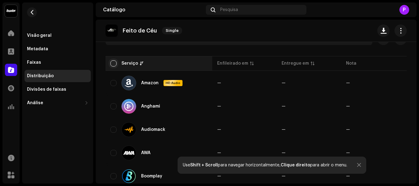
checkbox input "true"
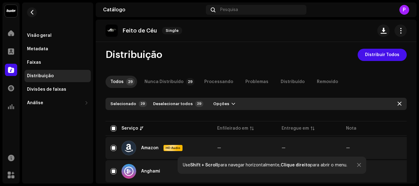
scroll to position [0, 0]
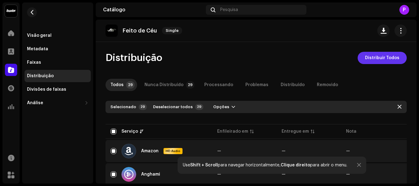
click at [388, 55] on span "Distribuir Todos" at bounding box center [382, 58] width 34 height 12
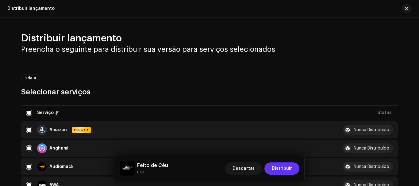
click at [281, 170] on span "Distribuir" at bounding box center [282, 169] width 20 height 12
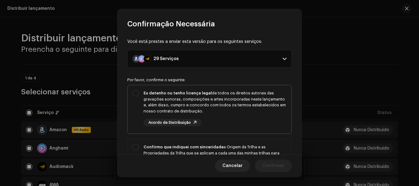
click at [152, 93] on strong "Eu detenho ou tenho licença legal" at bounding box center [178, 93] width 68 height 4
checkbox input "true"
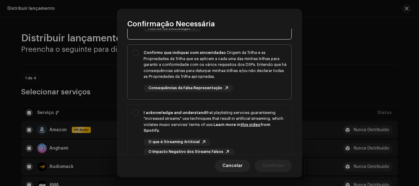
scroll to position [88, 0]
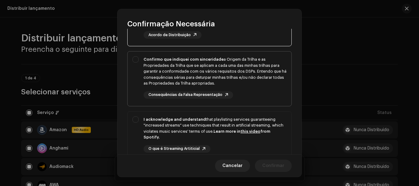
click at [214, 83] on div "Confirmo que indiquei com sinceridade a Origem da Trilha e as Propriedades da T…" at bounding box center [215, 71] width 143 height 30
checkbox input "true"
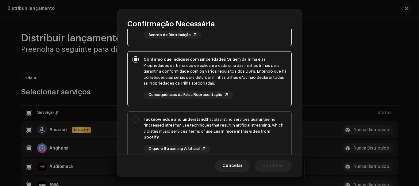
click at [168, 119] on strong "I acknowledge and understand" at bounding box center [175, 119] width 62 height 4
checkbox input "true"
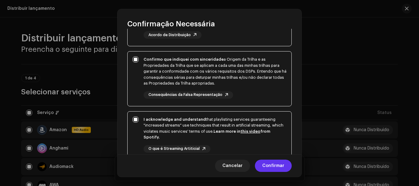
click at [279, 165] on span "Confirmar" at bounding box center [273, 166] width 22 height 12
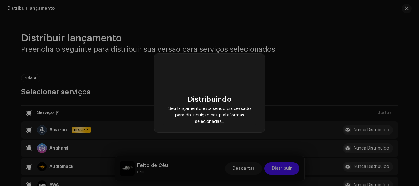
checkbox input "false"
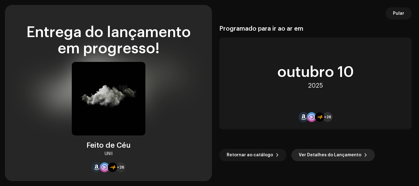
click at [322, 156] on span "Ver Detalhes do Lançamento" at bounding box center [330, 155] width 63 height 12
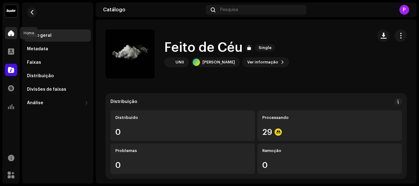
click at [11, 36] on span at bounding box center [11, 33] width 6 height 5
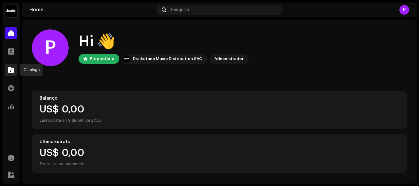
click at [9, 70] on span at bounding box center [11, 69] width 6 height 5
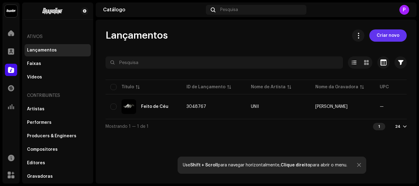
click at [389, 34] on span "Criar novo" at bounding box center [388, 35] width 23 height 12
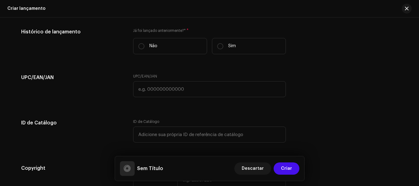
scroll to position [916, 0]
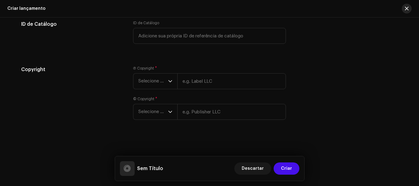
click at [408, 6] on button "button" at bounding box center [407, 9] width 10 height 10
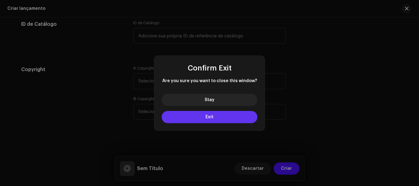
click at [224, 116] on button "Exit" at bounding box center [210, 117] width 96 height 12
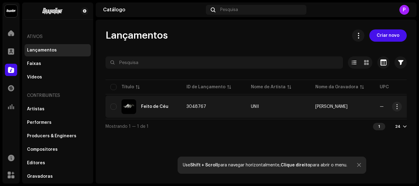
click at [155, 107] on div "Feito de Céu" at bounding box center [154, 107] width 27 height 4
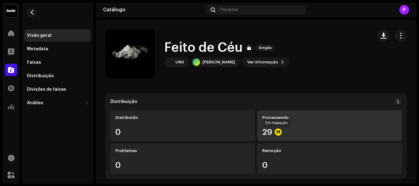
click at [275, 132] on div at bounding box center [278, 132] width 7 height 7
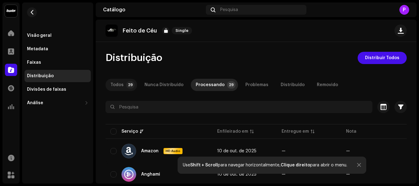
click at [110, 83] on div "Todos" at bounding box center [116, 85] width 13 height 12
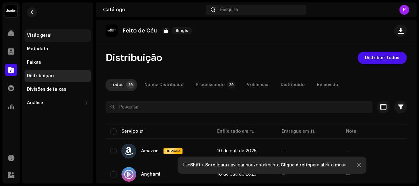
click at [46, 33] on div "Visão geral" at bounding box center [58, 35] width 66 height 12
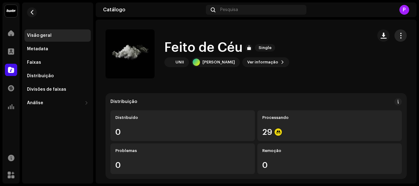
click at [400, 34] on span "button" at bounding box center [401, 35] width 6 height 5
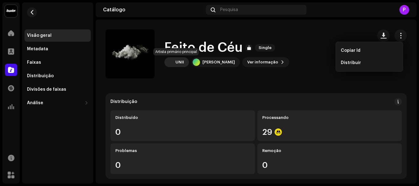
click at [179, 62] on div "UNII" at bounding box center [179, 62] width 9 height 5
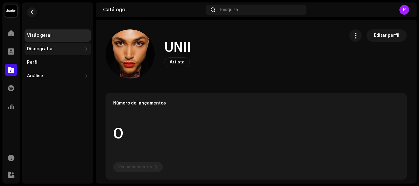
click at [39, 46] on div "Discografia" at bounding box center [58, 49] width 66 height 12
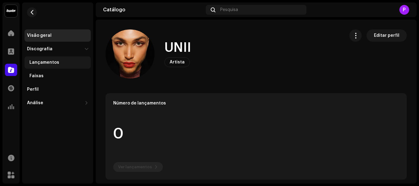
click at [64, 62] on div "Lançamentos" at bounding box center [58, 62] width 59 height 5
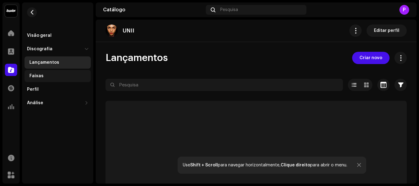
click at [52, 75] on div "Faixas" at bounding box center [58, 76] width 59 height 5
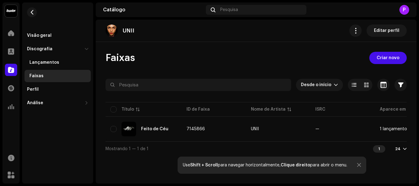
click at [403, 11] on div "P" at bounding box center [404, 10] width 10 height 10
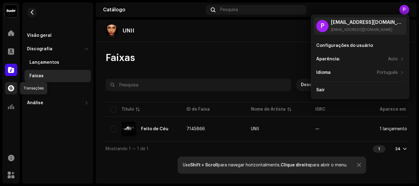
click at [10, 92] on div at bounding box center [11, 88] width 12 height 12
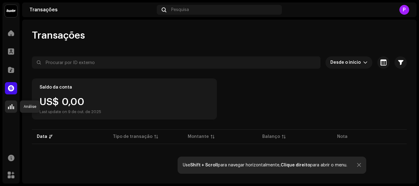
click at [8, 108] on span at bounding box center [11, 106] width 6 height 5
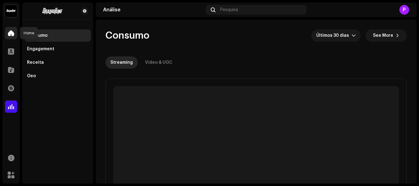
click at [11, 36] on span at bounding box center [11, 33] width 6 height 5
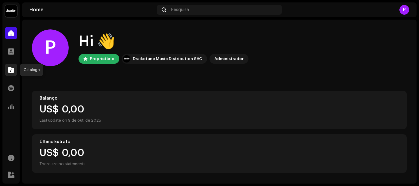
click at [11, 75] on div at bounding box center [11, 70] width 12 height 12
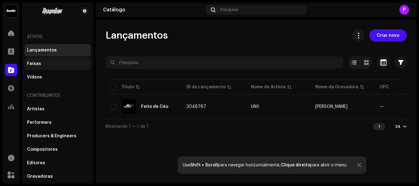
click at [44, 60] on div "Faixas" at bounding box center [58, 64] width 66 height 12
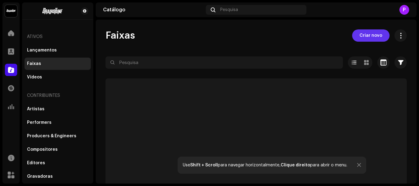
click at [363, 34] on span "Criar novo" at bounding box center [370, 35] width 23 height 12
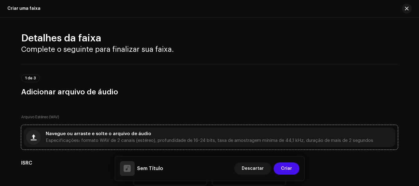
click at [130, 135] on span "Navegue ou arraste e solte o arquivo de áudio" at bounding box center [99, 134] width 106 height 4
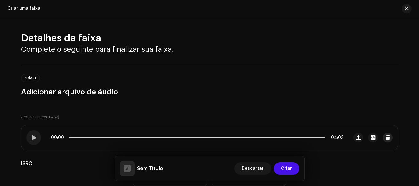
click at [386, 140] on button "button" at bounding box center [388, 138] width 10 height 10
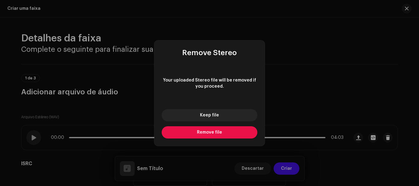
click at [208, 133] on span "Remove file" at bounding box center [209, 132] width 25 height 4
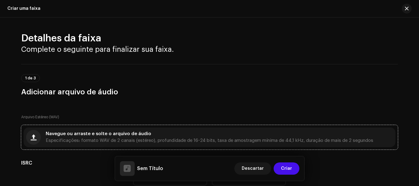
click at [66, 138] on div "Navegue ou arraste e solte o arquivo de áudio Especificações: formato WAV de 2 …" at bounding box center [210, 137] width 328 height 11
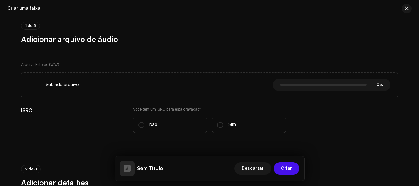
scroll to position [57, 0]
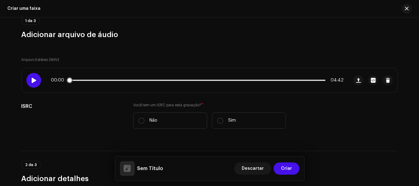
click at [32, 79] on span at bounding box center [33, 80] width 5 height 5
click at [32, 81] on span at bounding box center [33, 80] width 5 height 5
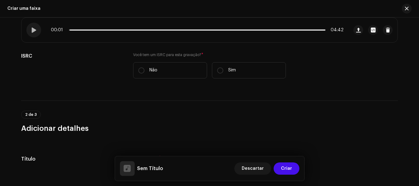
scroll to position [113, 0]
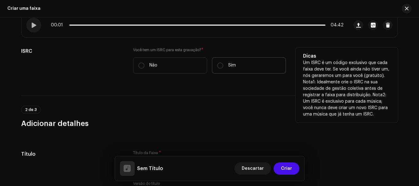
click at [243, 67] on label "Sim" at bounding box center [249, 65] width 74 height 16
click at [223, 67] on input "Sim" at bounding box center [220, 66] width 6 height 6
radio input "true"
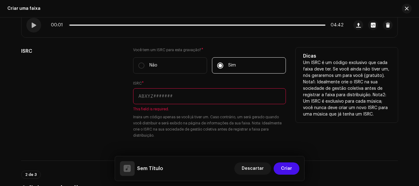
click at [210, 93] on input "text" at bounding box center [209, 96] width 153 height 16
paste input "GXBAV2394305"
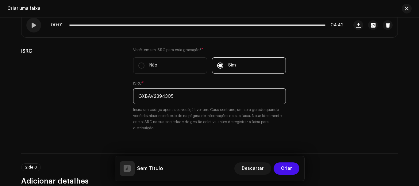
type input "GXBAV2394305"
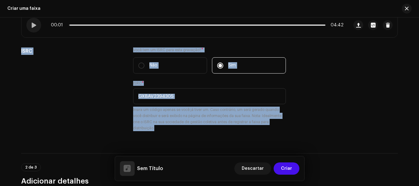
drag, startPoint x: 414, startPoint y: 33, endPoint x: 413, endPoint y: 39, distance: 6.6
click at [413, 39] on div "Detalhes da faixa Complete o seguinte para finalizar sua faixa. 1 de 3 Adiciona…" at bounding box center [209, 101] width 419 height 169
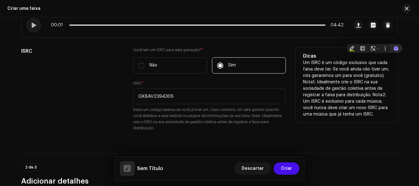
click at [394, 63] on div "Dicas Um ISRC é um código exclusivo que cada faixa deve ter. Se você ainda não …" at bounding box center [347, 85] width 102 height 75
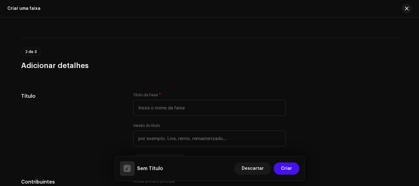
scroll to position [233, 0]
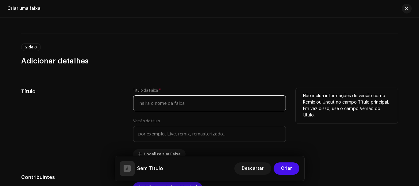
click at [153, 106] on input "text" at bounding box center [209, 103] width 153 height 16
type input "a"
type input "A BRUXA (Amor x Rancor)"
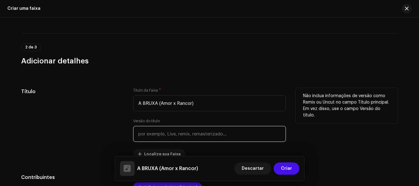
click at [180, 132] on input "text" at bounding box center [209, 134] width 153 height 16
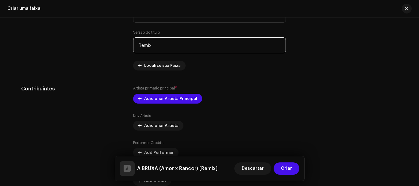
scroll to position [339, 0]
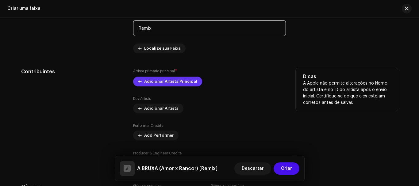
type input "Remix"
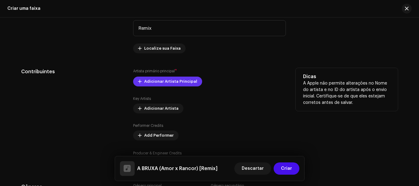
click at [151, 80] on span "Adicionar Artista Principal" at bounding box center [170, 81] width 53 height 12
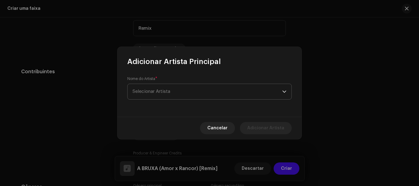
click at [185, 94] on span "Selecionar Artista" at bounding box center [208, 91] width 150 height 15
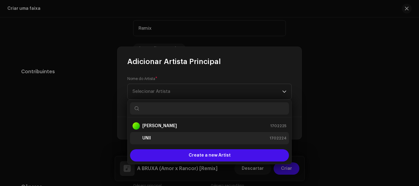
click at [157, 136] on div "UNII 1702224" at bounding box center [210, 138] width 154 height 7
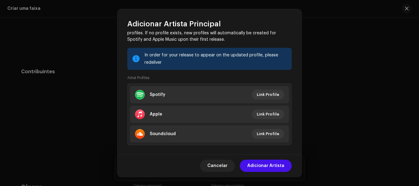
scroll to position [73, 0]
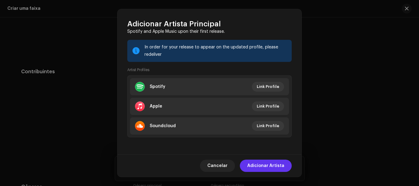
click at [265, 165] on span "Adicionar Artista" at bounding box center [265, 166] width 37 height 12
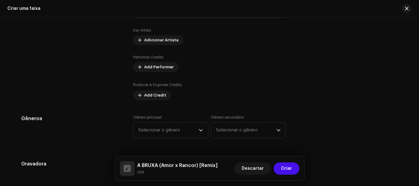
scroll to position [425, 0]
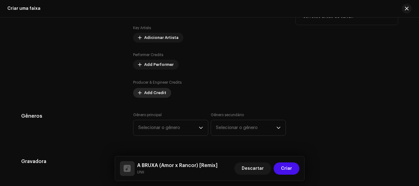
click at [159, 91] on span "Add Credit" at bounding box center [155, 93] width 22 height 12
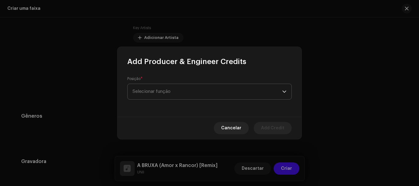
click at [175, 91] on span "Selecionar função" at bounding box center [208, 91] width 150 height 15
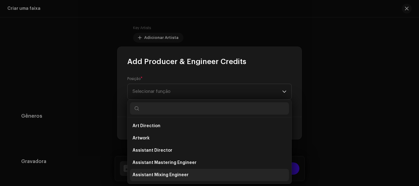
click at [165, 175] on span "Assistant Mixing Engineer" at bounding box center [161, 175] width 56 height 6
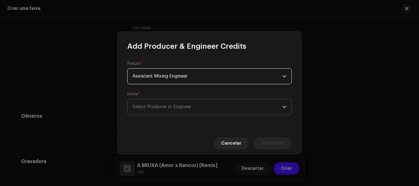
click at [180, 103] on span "Select Producer or Engineer" at bounding box center [208, 106] width 150 height 15
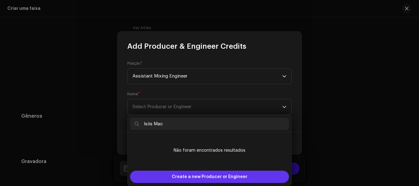
type input "Isiis Mac"
click at [214, 174] on span "Create a new Producer or Engineer" at bounding box center [210, 177] width 76 height 12
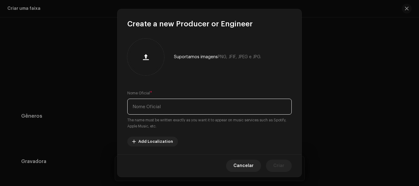
click at [192, 109] on input "text" at bounding box center [209, 107] width 164 height 16
type input "Isiis Mac"
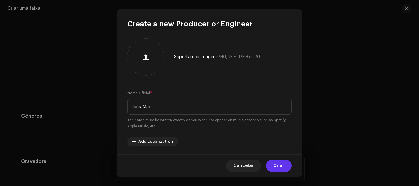
click at [277, 163] on span "Criar" at bounding box center [278, 166] width 11 height 12
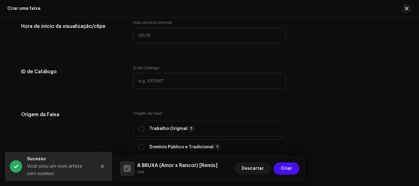
scroll to position [629, 0]
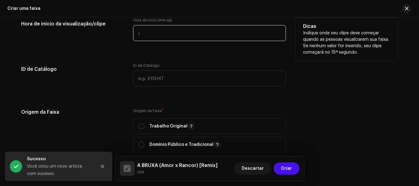
click at [185, 30] on input ":" at bounding box center [209, 33] width 153 height 16
click at [137, 35] on input ":" at bounding box center [209, 33] width 153 height 16
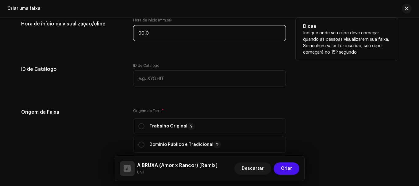
type input "00:00"
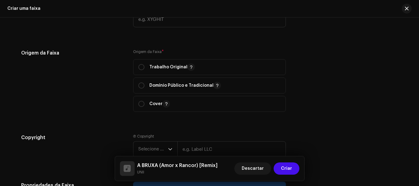
scroll to position [696, 0]
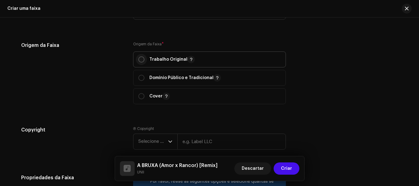
click at [140, 61] on input "radio" at bounding box center [141, 59] width 6 height 6
radio input "true"
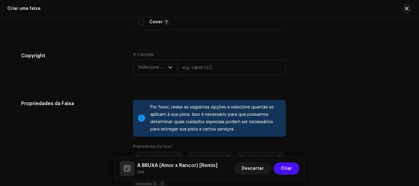
scroll to position [782, 0]
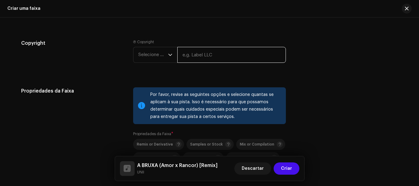
click at [188, 56] on input "text" at bounding box center [231, 55] width 109 height 16
type input "[PERSON_NAME]"
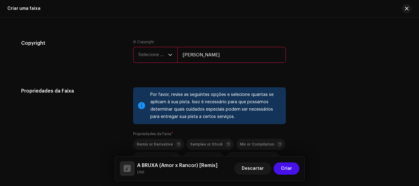
click at [160, 59] on span "Selecione o ano" at bounding box center [153, 54] width 30 height 15
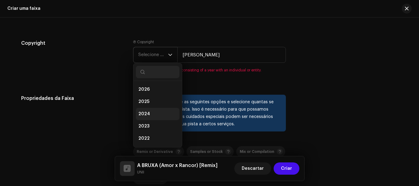
click at [155, 112] on li "2024" at bounding box center [158, 114] width 44 height 12
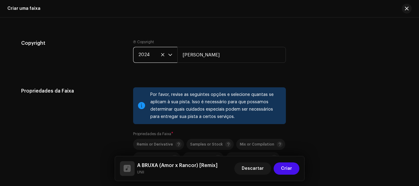
click at [144, 53] on span "2024" at bounding box center [153, 54] width 30 height 15
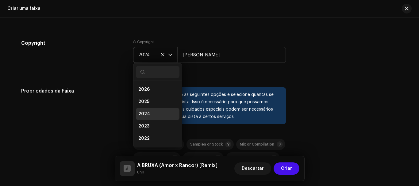
scroll to position [2, 0]
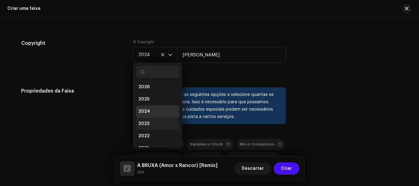
click at [149, 122] on li "2023" at bounding box center [158, 124] width 44 height 12
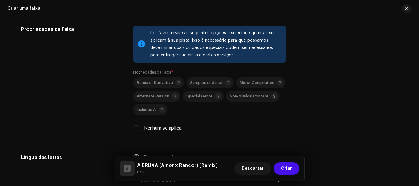
scroll to position [849, 0]
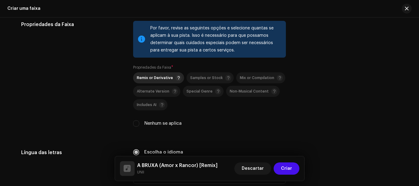
click at [151, 78] on span "Remix or Derivative" at bounding box center [155, 78] width 36 height 4
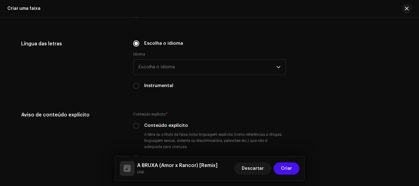
scroll to position [963, 0]
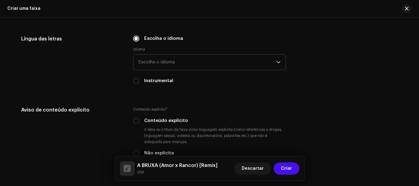
click at [162, 63] on span "Escolha o idioma" at bounding box center [207, 62] width 138 height 15
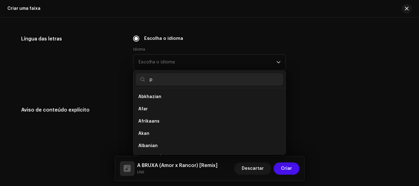
scroll to position [0, 0]
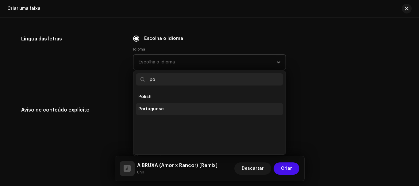
type input "po"
click at [150, 109] on span "Portuguese" at bounding box center [150, 109] width 25 height 6
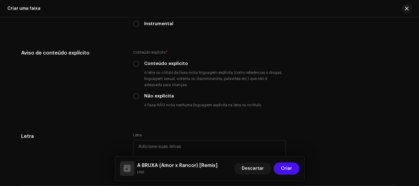
scroll to position [1022, 0]
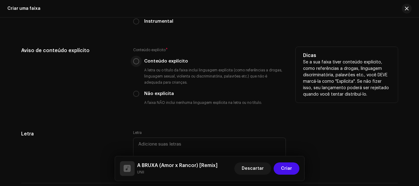
click at [135, 61] on input "Conteúdo explícito" at bounding box center [136, 61] width 6 height 6
radio input "true"
click at [137, 96] on input "Não explícita" at bounding box center [136, 94] width 6 height 6
radio input "true"
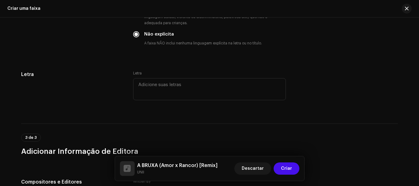
scroll to position [1099, 0]
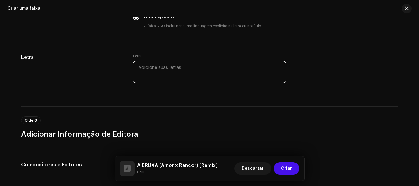
click at [229, 67] on textarea at bounding box center [209, 72] width 153 height 22
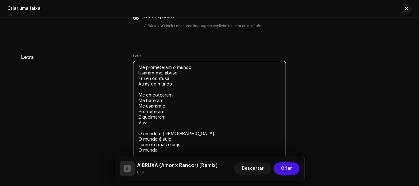
drag, startPoint x: 178, startPoint y: 86, endPoint x: 123, endPoint y: 65, distance: 58.7
click at [123, 67] on div "Letra Letra Me prometeram o mundo Usaram-me, abuso Fui eu confusa Atrás do mund…" at bounding box center [209, 115] width 377 height 123
click at [159, 156] on textarea "Me prometeram o mundo Usaram-me, abuso Fui eu confusa Atrás do mundo Me chicote…" at bounding box center [209, 114] width 153 height 107
paste textarea "Me prometeram o mundo Usaram-me, abuso Fui eu confusa Atrás do mundo"
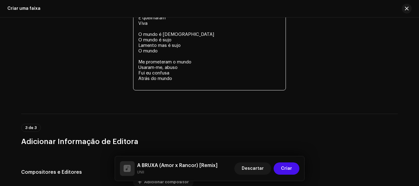
scroll to position [1201, 0]
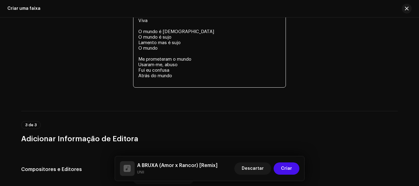
click at [151, 70] on textarea "Me prometeram o mundo Usaram-me, abuso Fui eu confusa Atrás do mundo Me chicote…" at bounding box center [209, 23] width 153 height 129
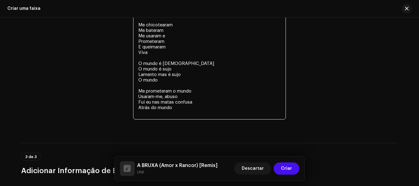
scroll to position [1148, 0]
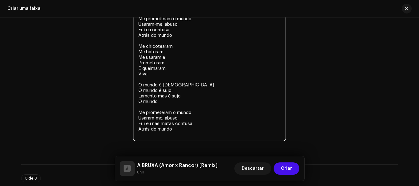
drag, startPoint x: 152, startPoint y: 75, endPoint x: 136, endPoint y: 46, distance: 32.7
click at [136, 46] on textarea "Me prometeram o mundo Usaram-me, abuso Fui eu confusa Atrás do mundo Me chicote…" at bounding box center [209, 76] width 153 height 129
click at [177, 130] on textarea "Me prometeram o mundo Usaram-me, abuso Fui eu confusa Atrás do mundo Me chicote…" at bounding box center [209, 76] width 153 height 129
paste textarea "Me chicotearam Me bateram Me usaram e Prometeram E queimaram Viva"
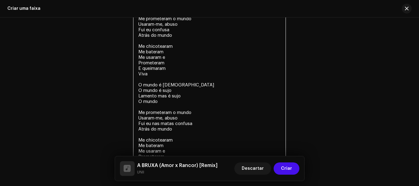
scroll to position [1163, 0]
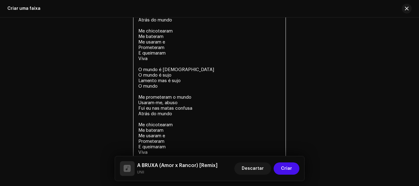
drag, startPoint x: 161, startPoint y: 86, endPoint x: 133, endPoint y: 68, distance: 33.4
click at [133, 68] on textarea "Me prometeram o mundo Usaram-me, abuso Fui eu confusa Atrás do mundo Me chicote…" at bounding box center [209, 80] width 153 height 167
click at [163, 153] on textarea "Me prometeram o mundo Usaram-me, abuso Fui eu confusa Atrás do mundo Me chicote…" at bounding box center [209, 80] width 153 height 167
paste textarea "O mundo é sujo O mundo é sujo Lamento mas é sujo O mundo"
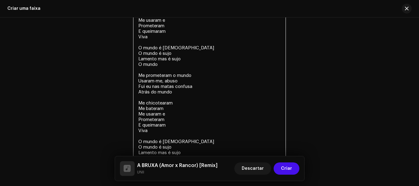
scroll to position [1196, 0]
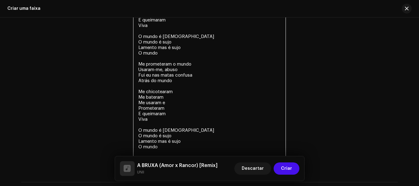
click at [152, 120] on textarea "Me prometeram o mundo Usaram-me, abuso Fui eu confusa Atrás do mundo Me chicote…" at bounding box center [209, 61] width 153 height 195
click at [163, 147] on textarea "Me prometeram o mundo Usaram-me, abuso Fui eu confusa Atrás do mundo Me chicote…" at bounding box center [209, 61] width 153 height 195
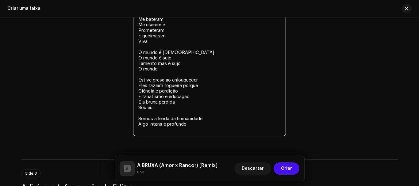
scroll to position [1283, 0]
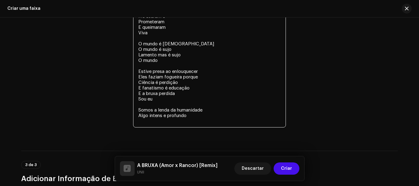
click at [161, 117] on textarea "Me prometeram o mundo Usaram-me, abuso Fui eu confusa Atrás do mundo Me chicote…" at bounding box center [209, 2] width 153 height 250
click at [197, 115] on textarea "Me prometeram o mundo Usaram-me, abuso Fui eu confusa Atrás do mundo Me chicote…" at bounding box center [209, 2] width 153 height 250
click at [167, 109] on textarea "Me prometeram o mundo Usaram-me, abuso Fui eu confusa Atrás do mundo Me chicote…" at bounding box center [209, 2] width 153 height 250
click at [195, 117] on textarea "Me prometeram o mundo Usaram-me, abuso Fui eu confusa Atrás do mundo Me chicote…" at bounding box center [209, 2] width 153 height 250
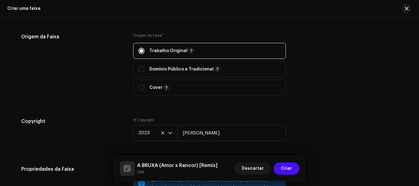
drag, startPoint x: 167, startPoint y: 144, endPoint x: 133, endPoint y: 25, distance: 124.6
click at [133, 10] on div "Criar uma faixa Detalhes da faixa Complete o seguinte para finalizar sua faixa.…" at bounding box center [209, 93] width 419 height 186
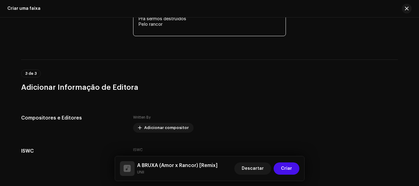
scroll to position [1417, 0]
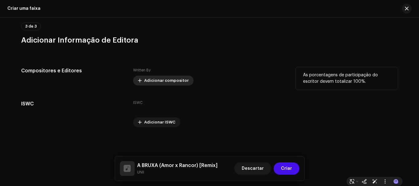
type textarea "Me prometeram o mundo Usaram-me, abuso Fui eu confusa Atrás do mundo Me chicote…"
click at [162, 82] on span "Adicionar compositor" at bounding box center [166, 81] width 44 height 12
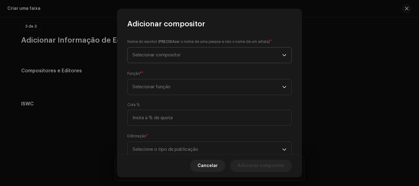
click at [184, 55] on span "Selecionar compositor" at bounding box center [208, 55] width 150 height 15
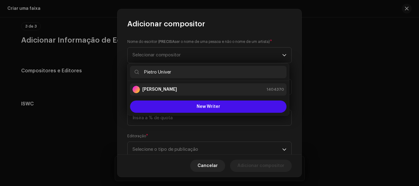
type input "Pietro Univer"
click at [189, 89] on div "Pietro Universo 1404370" at bounding box center [209, 89] width 152 height 7
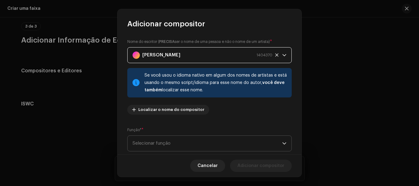
click at [217, 144] on span "Selecionar função" at bounding box center [208, 143] width 150 height 15
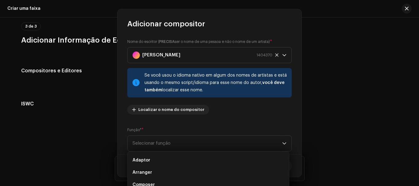
drag, startPoint x: 419, startPoint y: 172, endPoint x: 418, endPoint y: 178, distance: 5.8
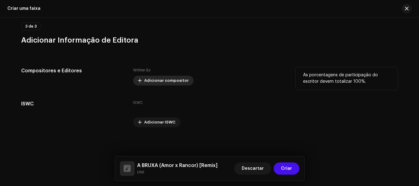
click at [162, 80] on span "Adicionar compositor" at bounding box center [166, 81] width 44 height 12
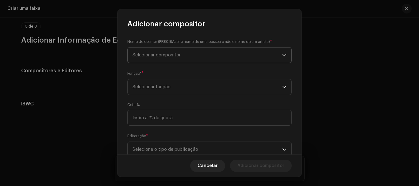
click at [168, 54] on span "Selecionar compositor" at bounding box center [157, 55] width 48 height 5
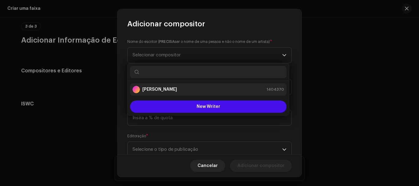
click at [171, 87] on strong "[PERSON_NAME]" at bounding box center [159, 89] width 35 height 6
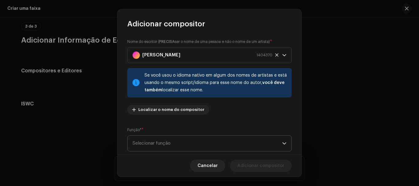
click at [185, 140] on span "Selecionar função" at bounding box center [208, 143] width 150 height 15
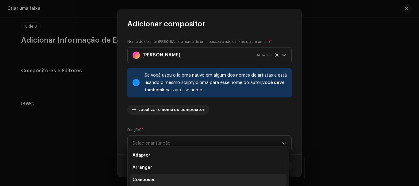
scroll to position [17, 0]
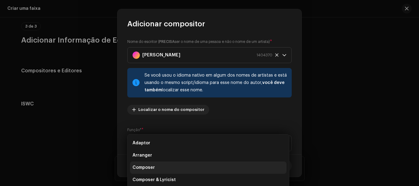
click at [165, 182] on span "Composer & Lyricist" at bounding box center [154, 180] width 43 height 6
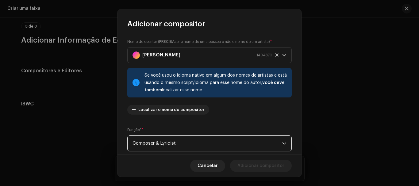
scroll to position [0, 0]
click at [236, 108] on div "Nome do escritor ( PRECISA ser o nome de uma pessoa e não o nome de um artista)…" at bounding box center [209, 79] width 164 height 81
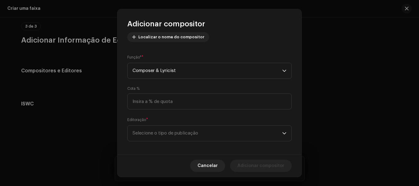
scroll to position [77, 0]
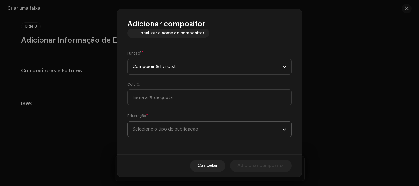
click at [205, 125] on span "Selecione o tipo de publicação" at bounding box center [208, 129] width 150 height 15
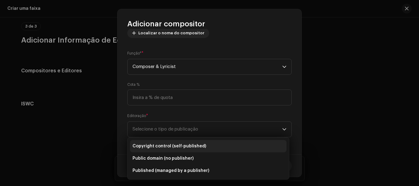
click at [173, 150] on li "Copyright control (self-published)" at bounding box center [208, 146] width 156 height 12
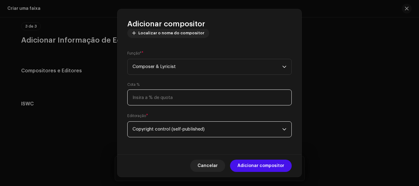
click at [170, 100] on input at bounding box center [209, 98] width 164 height 16
type input "1,00"
type input "60,00"
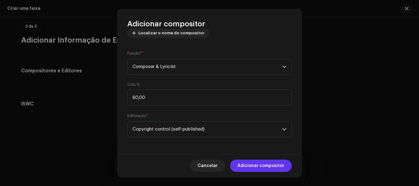
click at [251, 169] on span "Adicionar compositor" at bounding box center [260, 166] width 47 height 12
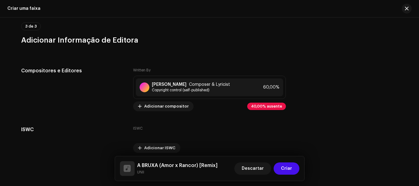
scroll to position [1469, 0]
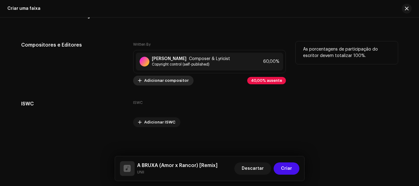
click at [179, 85] on span "Adicionar compositor" at bounding box center [166, 81] width 44 height 12
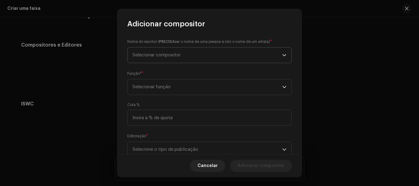
click at [173, 48] on span "Selecionar compositor" at bounding box center [208, 55] width 150 height 15
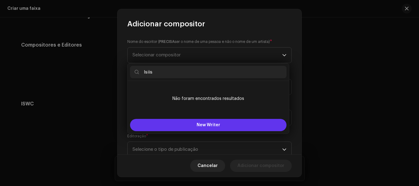
type input "Isiis"
click at [200, 125] on span "New Writer" at bounding box center [209, 125] width 24 height 4
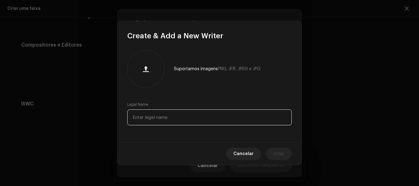
click at [187, 115] on input "text" at bounding box center [209, 118] width 164 height 16
type input "Isiis Mac"
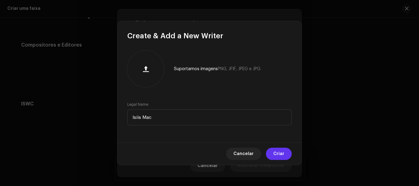
click at [272, 152] on button "Criar" at bounding box center [279, 154] width 26 height 12
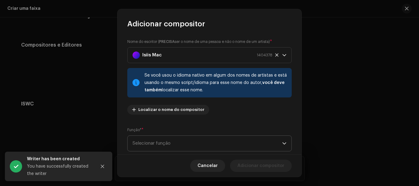
click at [236, 142] on span "Selecionar função" at bounding box center [208, 143] width 150 height 15
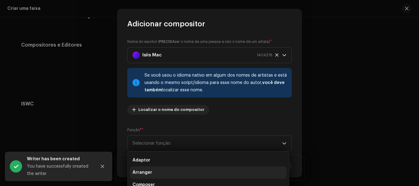
click at [210, 174] on li "Arranger" at bounding box center [208, 173] width 156 height 12
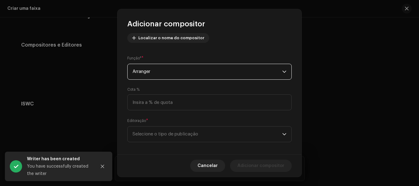
scroll to position [77, 0]
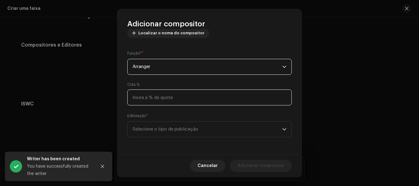
click at [211, 100] on input at bounding box center [209, 98] width 164 height 16
type input "40,00"
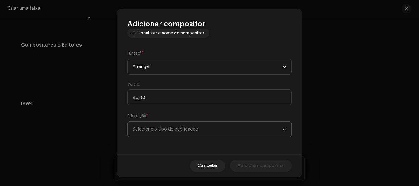
click at [229, 131] on span "Selecione o tipo de publicação" at bounding box center [208, 129] width 150 height 15
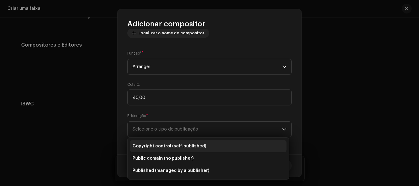
click at [199, 147] on span "Copyright control (self-published)" at bounding box center [170, 146] width 74 height 6
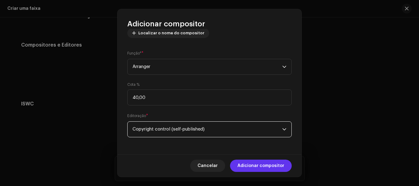
click at [279, 169] on span "Adicionar compositor" at bounding box center [260, 166] width 47 height 12
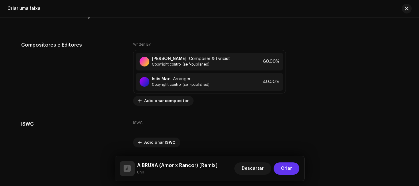
click at [288, 168] on span "Criar" at bounding box center [286, 169] width 11 height 12
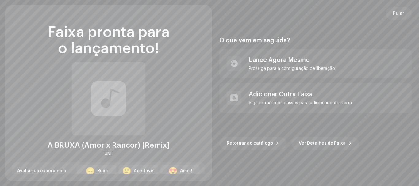
click at [125, 99] on div at bounding box center [108, 99] width 35 height 0
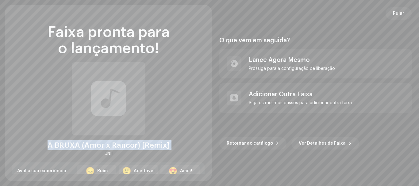
click at [125, 99] on div at bounding box center [108, 99] width 35 height 0
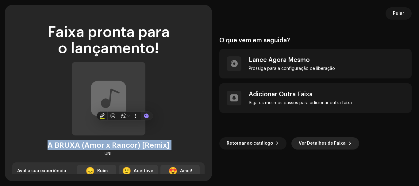
click at [328, 140] on span "Ver Detalhes de Faixa" at bounding box center [322, 143] width 47 height 12
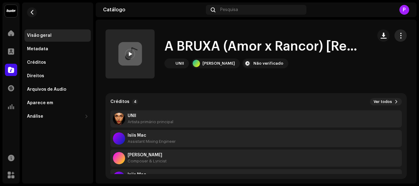
click at [398, 38] on span "button" at bounding box center [401, 35] width 6 height 5
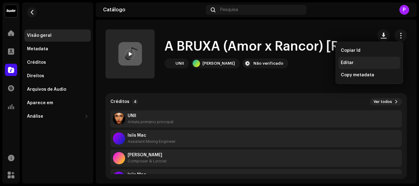
click at [356, 59] on div "Editar" at bounding box center [369, 63] width 62 height 12
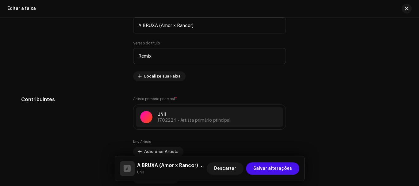
scroll to position [320, 0]
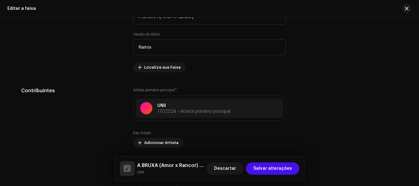
click at [124, 173] on div at bounding box center [127, 168] width 15 height 15
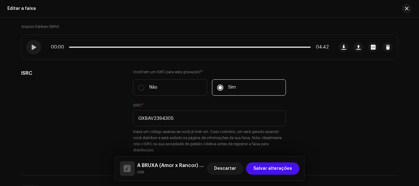
scroll to position [0, 0]
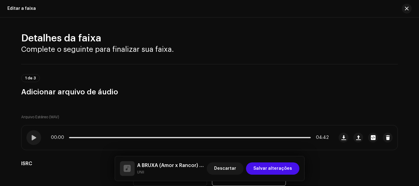
click at [78, 64] on div "1 de 3 Adicionar arquivo de áudio" at bounding box center [209, 80] width 377 height 33
drag, startPoint x: 406, startPoint y: 7, endPoint x: 276, endPoint y: 7, distance: 130.1
click at [276, 7] on div "Editar a faixa" at bounding box center [209, 8] width 419 height 17
click at [411, 7] on button "button" at bounding box center [407, 9] width 10 height 10
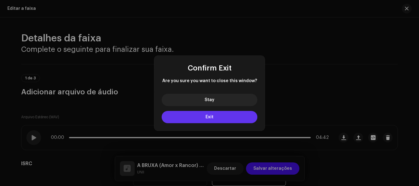
click at [205, 113] on button "Exit" at bounding box center [210, 117] width 96 height 12
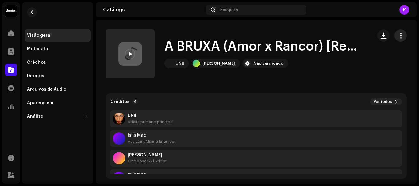
click at [398, 35] on span "button" at bounding box center [401, 35] width 6 height 5
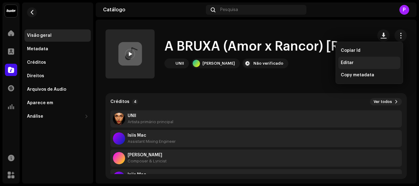
click at [352, 60] on div "Editar" at bounding box center [369, 63] width 62 height 12
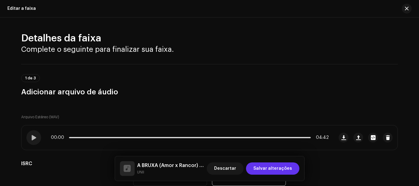
click at [263, 170] on span "Salvar alterações" at bounding box center [272, 169] width 39 height 12
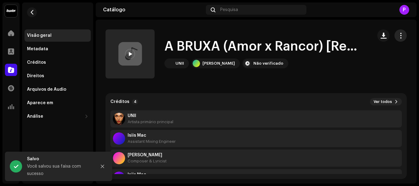
click at [399, 35] on span "button" at bounding box center [401, 35] width 6 height 5
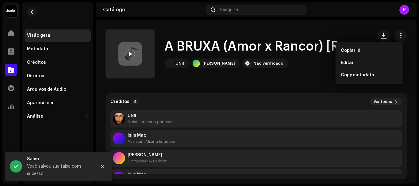
click at [324, 70] on div "A BRUXA (Amor x Rancor) [Remix] UNII Pietro Matheus Mendonça Não verificado" at bounding box center [237, 53] width 262 height 49
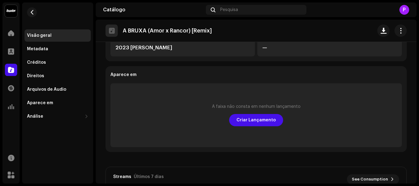
scroll to position [205, 0]
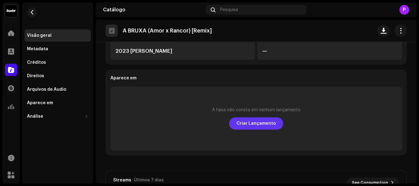
click at [267, 120] on span "Criar Lançamento" at bounding box center [255, 123] width 39 height 12
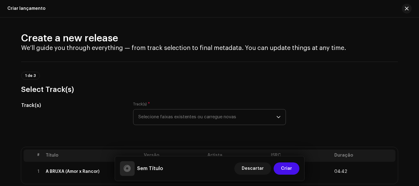
click at [201, 116] on span "Selecione faixas existentes ou carregue novas" at bounding box center [207, 117] width 138 height 15
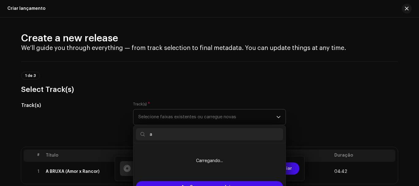
type input "a"
type input "a bruxa"
drag, startPoint x: 195, startPoint y: 136, endPoint x: 124, endPoint y: 136, distance: 70.9
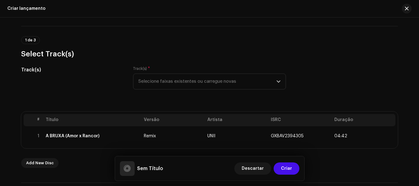
scroll to position [44, 0]
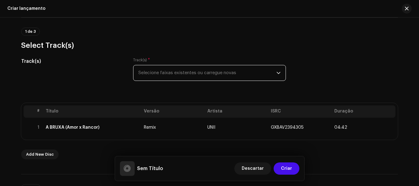
click at [227, 70] on span "Selecione faixas existentes ou carregue novas" at bounding box center [207, 72] width 138 height 15
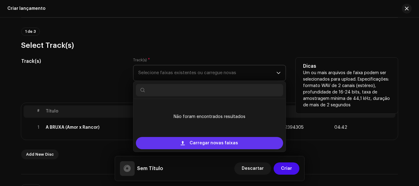
click at [219, 144] on span "Carregar novas faixas" at bounding box center [214, 143] width 48 height 12
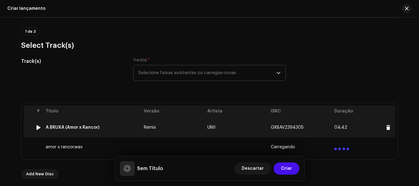
click at [285, 128] on span "GXBAV2394305" at bounding box center [287, 127] width 33 height 4
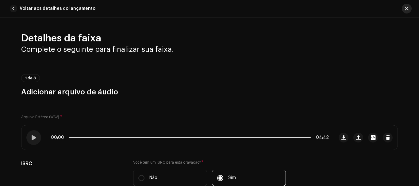
click at [406, 8] on span "button" at bounding box center [407, 8] width 4 height 5
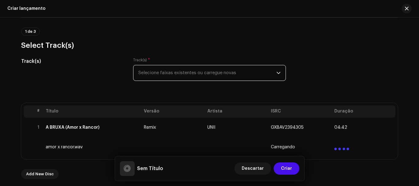
click at [240, 68] on span "Selecione faixas existentes ou carregue novas" at bounding box center [207, 72] width 138 height 15
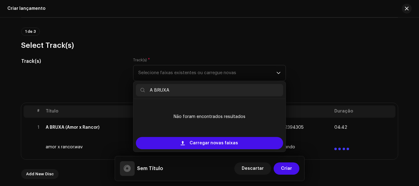
type input "A BRUXA"
click at [288, 68] on div "Track(s) Track(s) * Selecione faixas existentes ou carregue novas A BRUXA Não f…" at bounding box center [209, 73] width 377 height 31
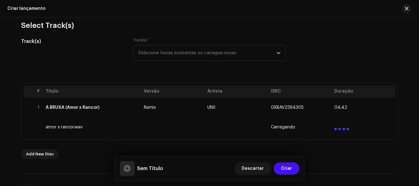
scroll to position [56, 0]
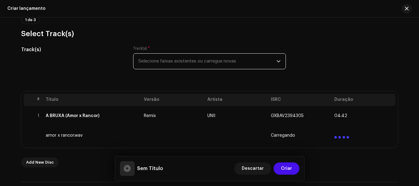
click at [194, 68] on span "Selecione faixas existentes ou carregue novas" at bounding box center [207, 61] width 138 height 15
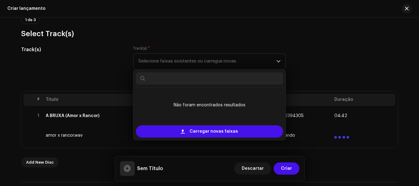
click at [302, 47] on div "Track(s) Track(s) * Selecione faixas existentes ou carregue novas Não foram enc…" at bounding box center [209, 61] width 377 height 31
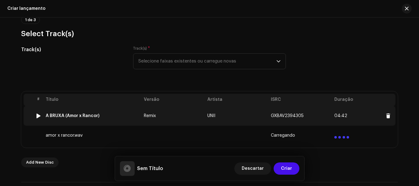
click at [185, 116] on td "Remix" at bounding box center [172, 116] width 63 height 20
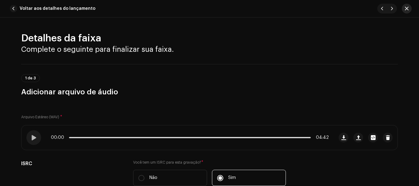
click at [406, 9] on span "button" at bounding box center [407, 8] width 4 height 5
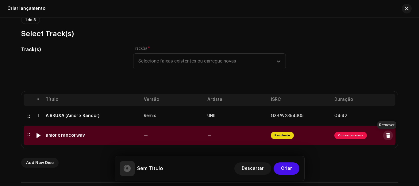
click at [389, 137] on button at bounding box center [388, 136] width 10 height 10
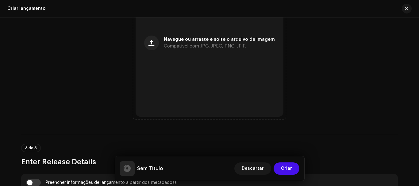
scroll to position [294, 0]
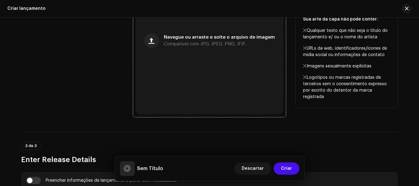
click at [262, 41] on div "Navegue ou arraste e solte o arquivo de imagem Compatível com JPG, JPEG, PNG, J…" at bounding box center [219, 40] width 111 height 11
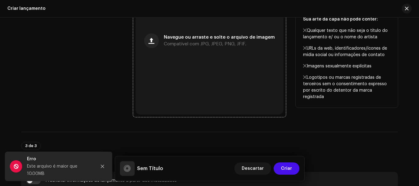
click at [217, 48] on div "Navegue ou arraste e solte o arquivo de imagem Compatível com JPG, JPEG, PNG, J…" at bounding box center [210, 41] width 148 height 148
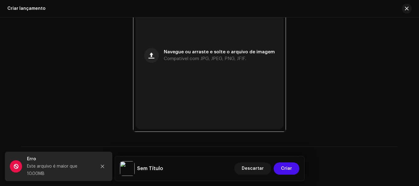
scroll to position [267, 0]
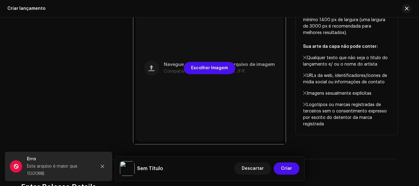
click at [204, 80] on div at bounding box center [209, 68] width 153 height 153
click at [219, 71] on span "Escolher Imagem" at bounding box center [209, 68] width 37 height 12
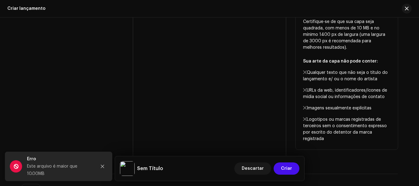
scroll to position [256, 0]
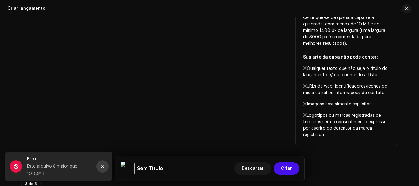
click at [103, 167] on icon "Close" at bounding box center [102, 166] width 3 height 3
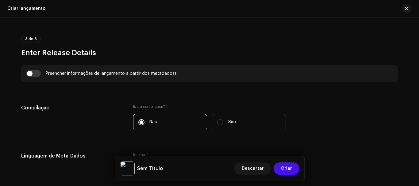
scroll to position [408, 0]
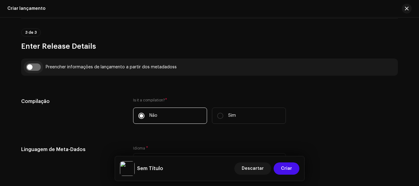
click at [35, 67] on input "checkbox" at bounding box center [33, 66] width 15 height 7
checkbox input "true"
type input "A BRUXA (Amor x Rancor)"
type input "Remix"
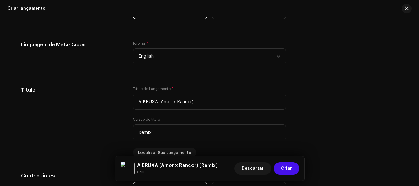
scroll to position [539, 0]
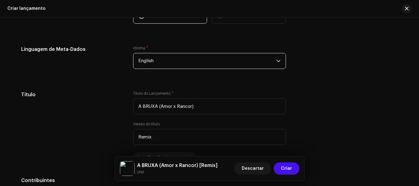
click at [205, 63] on span "English" at bounding box center [207, 60] width 138 height 15
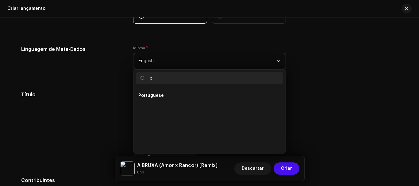
scroll to position [0, 0]
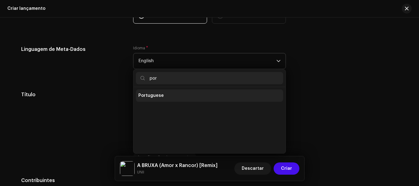
type input "por"
click at [185, 98] on li "Portuguese" at bounding box center [209, 96] width 147 height 12
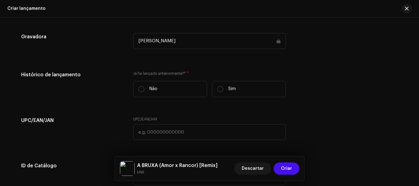
scroll to position [898, 0]
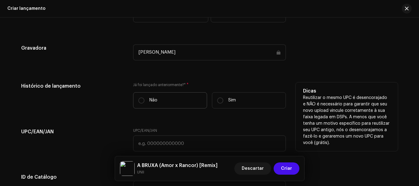
click at [175, 99] on label "Não" at bounding box center [170, 100] width 74 height 16
click at [144, 99] on input "Não" at bounding box center [141, 101] width 6 height 6
radio input "true"
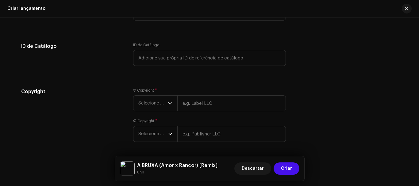
scroll to position [1051, 0]
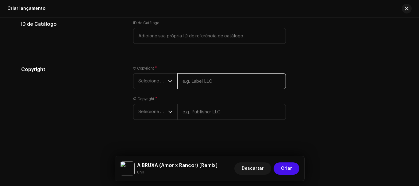
click at [204, 78] on input "text" at bounding box center [231, 81] width 109 height 16
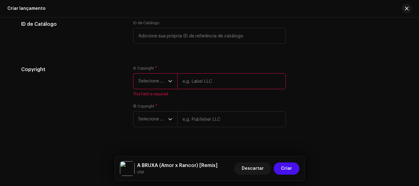
click at [159, 82] on span "Selecione o ano" at bounding box center [153, 81] width 30 height 15
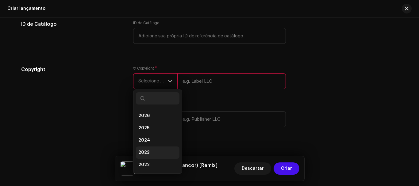
click at [156, 151] on li "2023" at bounding box center [158, 153] width 44 height 12
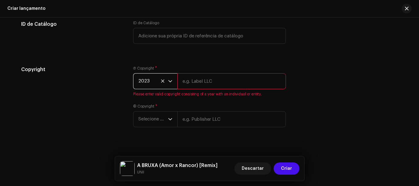
click at [205, 81] on input "text" at bounding box center [231, 81] width 109 height 16
type input "[PERSON_NAME]"
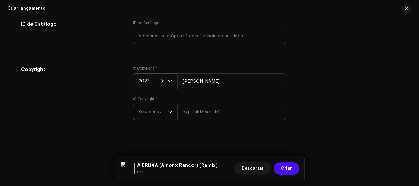
click at [163, 117] on span "Selecione o ano" at bounding box center [153, 111] width 30 height 15
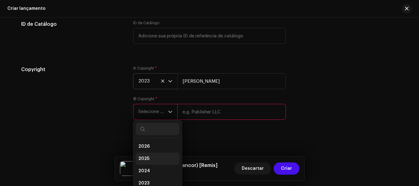
click at [153, 159] on li "2025" at bounding box center [158, 159] width 44 height 12
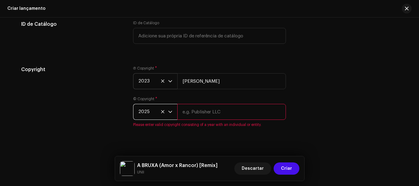
click at [220, 113] on input "text" at bounding box center [231, 112] width 109 height 16
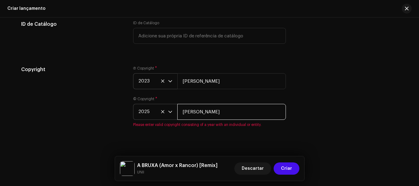
type input "[PERSON_NAME]"
click at [331, 114] on div "Copyright Ⓟ Copyright * 2023 Pietro Matheus Mendonça da Silva © Copyright * 202…" at bounding box center [209, 100] width 377 height 69
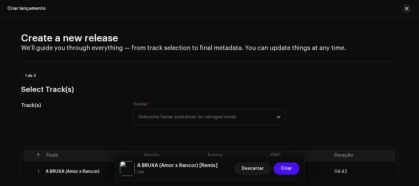
scroll to position [246, 0]
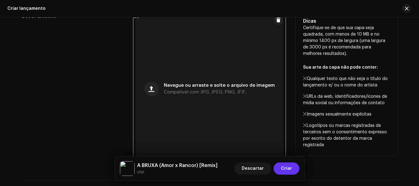
click at [287, 168] on span "Criar" at bounding box center [286, 169] width 11 height 12
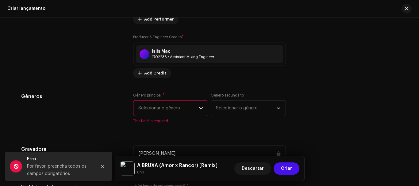
scroll to position [806, 0]
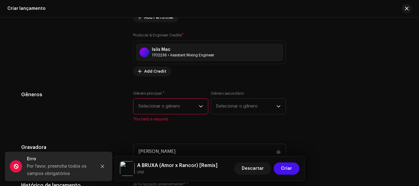
click at [181, 117] on div "Gênero principal * Selecionar o gênero This field is required." at bounding box center [170, 106] width 75 height 31
click at [178, 111] on span "Selecionar o gênero" at bounding box center [168, 106] width 60 height 15
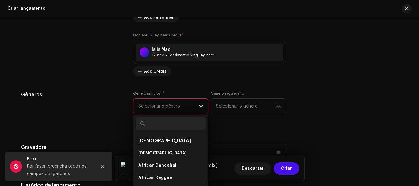
click at [176, 106] on span "Selecionar o gênero" at bounding box center [168, 106] width 60 height 15
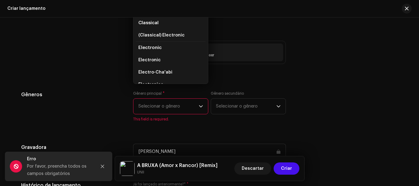
scroll to position [53, 0]
type input "ele"
click at [163, 47] on li "Electronic" at bounding box center [171, 47] width 70 height 13
click at [153, 47] on span "Electronic" at bounding box center [149, 47] width 23 height 5
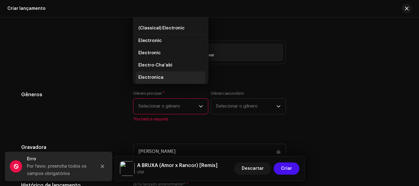
click at [177, 77] on li "Electronica" at bounding box center [171, 77] width 70 height 12
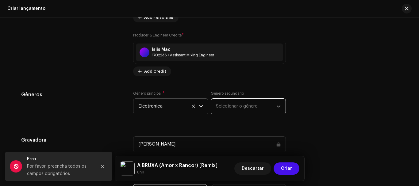
click at [230, 110] on span "Selecionar o gênero" at bounding box center [246, 106] width 60 height 15
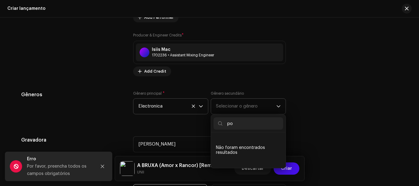
type input "p"
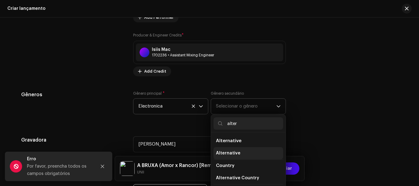
type input "alter"
click at [238, 152] on li "Alternative" at bounding box center [248, 153] width 70 height 12
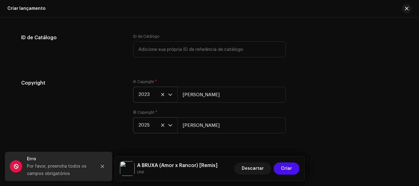
scroll to position [1051, 0]
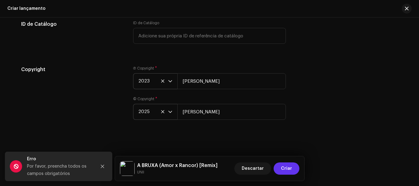
click at [289, 169] on span "Criar" at bounding box center [286, 169] width 11 height 12
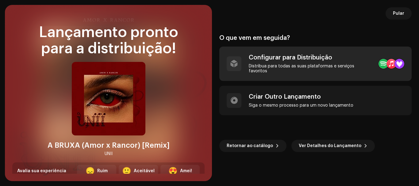
click at [306, 64] on div "Configurar para Distribuição Distribua para todas as suas plataformas e serviço…" at bounding box center [311, 64] width 125 height 20
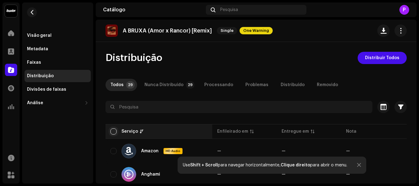
click at [113, 132] on input "checkbox" at bounding box center [113, 132] width 6 height 6
checkbox input "true"
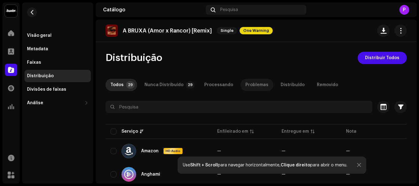
checkbox input "true"
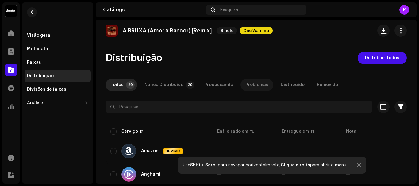
checkbox input "true"
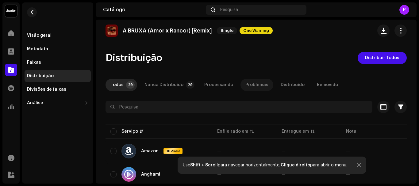
checkbox input "true"
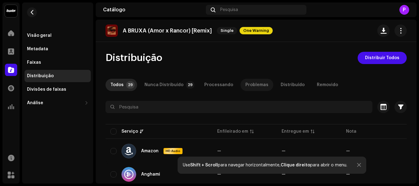
checkbox input "true"
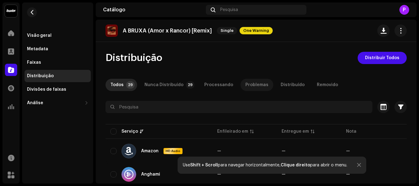
checkbox input "true"
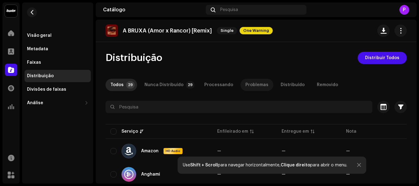
checkbox input "true"
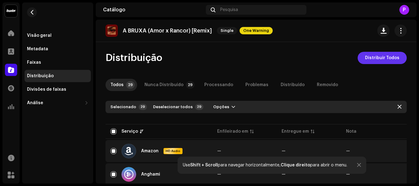
click at [373, 58] on span "Distribuir Todos" at bounding box center [382, 58] width 34 height 12
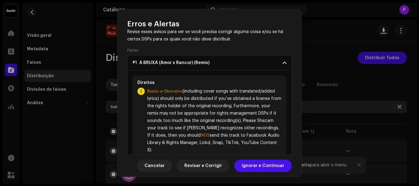
scroll to position [52, 0]
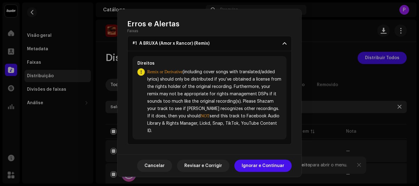
drag, startPoint x: 263, startPoint y: 166, endPoint x: 274, endPoint y: 186, distance: 22.1
click at [274, 186] on div "Erros e Alertas Erro Alertas 1 Revise esses avisos para ver se você precisa cor…" at bounding box center [209, 93] width 419 height 186
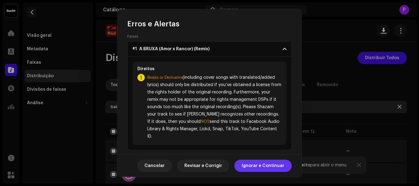
click at [256, 168] on span "Ignorar e Continuar" at bounding box center [263, 166] width 43 height 12
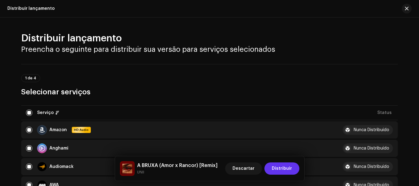
click at [287, 171] on span "Distribuir" at bounding box center [282, 169] width 20 height 12
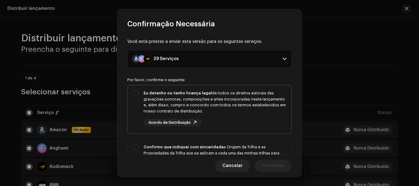
click at [188, 94] on strong "Eu detenho ou tenho licença legal" at bounding box center [178, 93] width 68 height 4
checkbox input "true"
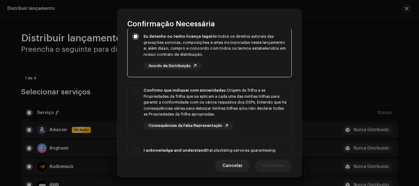
scroll to position [60, 0]
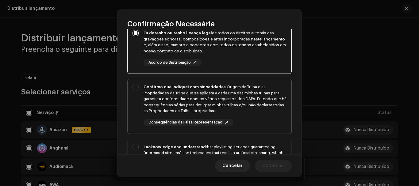
click at [234, 96] on div "Confirmo que indiquei com sinceridade a Origem da Trilha e as Propriedades da T…" at bounding box center [215, 99] width 143 height 30
checkbox input "true"
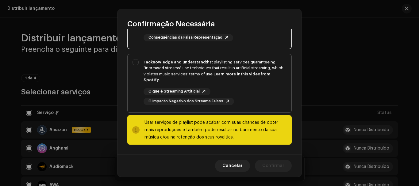
click at [218, 85] on div "I acknowledge and understand that playlisting services guaranteeing "increased …" at bounding box center [215, 82] width 143 height 46
checkbox input "true"
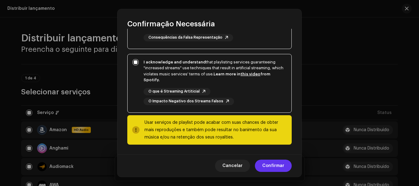
click at [268, 162] on span "Confirmar" at bounding box center [273, 166] width 22 height 12
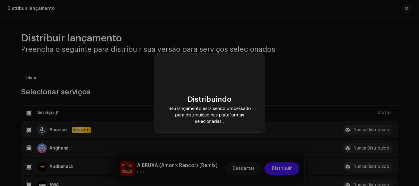
checkbox input "false"
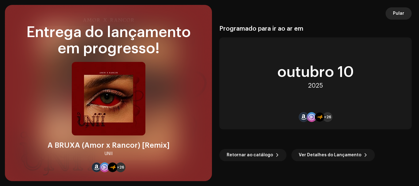
click at [403, 13] on span "Pular" at bounding box center [398, 13] width 11 height 12
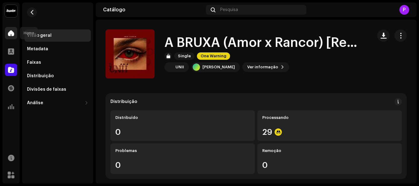
click at [14, 36] on div at bounding box center [11, 33] width 12 height 12
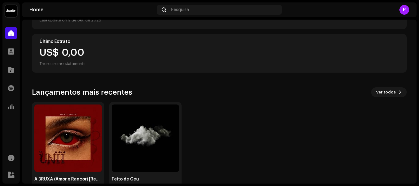
scroll to position [117, 0]
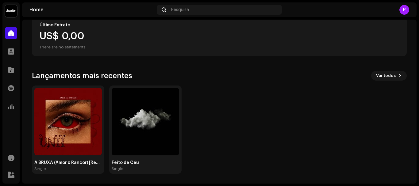
click at [366, 137] on div "A BRUXA (Amor x Rancor) [Remix] Single Feito de Céu Single" at bounding box center [216, 130] width 375 height 88
click at [228, 121] on div "A BRUXA (Amor x Rancor) [Remix] Single Feito de Céu Single" at bounding box center [216, 130] width 375 height 88
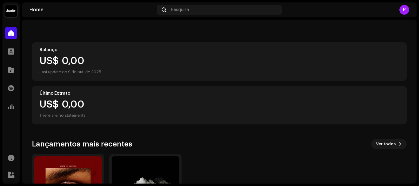
scroll to position [0, 0]
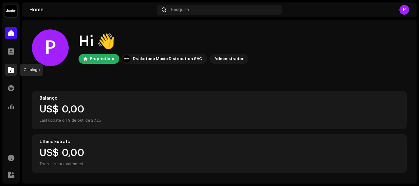
click at [10, 71] on span at bounding box center [11, 69] width 6 height 5
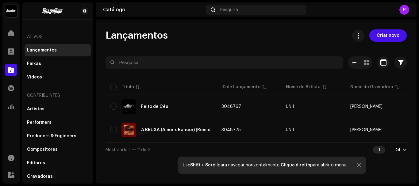
click at [400, 11] on div "P" at bounding box center [404, 10] width 10 height 10
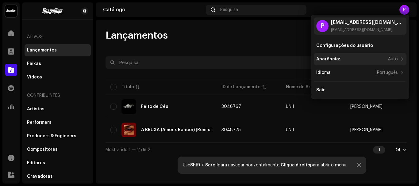
click at [328, 57] on div "Aparência:" at bounding box center [328, 59] width 24 height 5
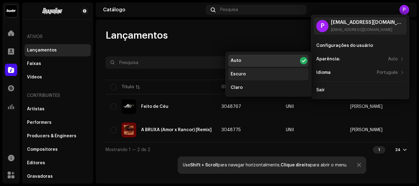
click at [288, 76] on div "Escuro" at bounding box center [268, 74] width 80 height 12
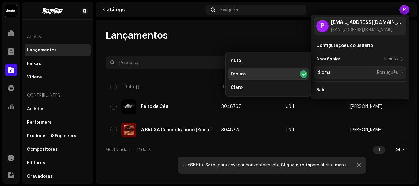
click at [337, 76] on div "Idioma Português" at bounding box center [360, 73] width 93 height 12
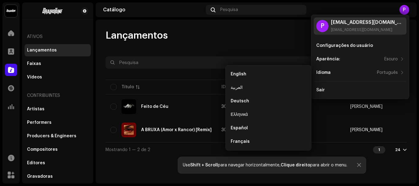
click at [340, 26] on div "pietrouniverso@outlook.com pietrouniverso@outlook.com" at bounding box center [367, 26] width 73 height 12
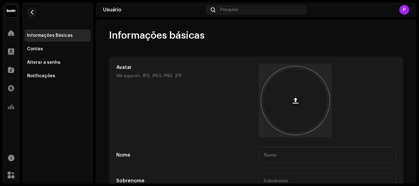
click at [293, 101] on span "button" at bounding box center [296, 100] width 6 height 5
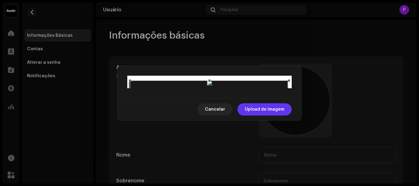
click at [266, 116] on span "Upload de imagem" at bounding box center [265, 109] width 40 height 12
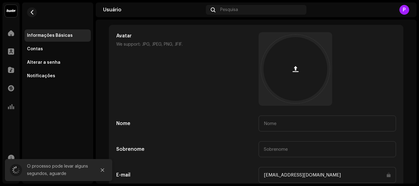
scroll to position [30, 0]
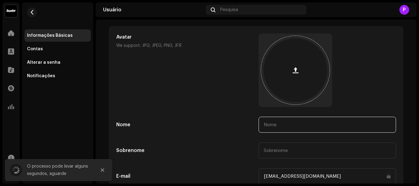
drag, startPoint x: 321, startPoint y: 127, endPoint x: 319, endPoint y: 81, distance: 45.7
click at [319, 115] on div "Avatar We support: JPG, JPEG, PNG, JFIF. Nome Sobrenome E-mail pietrouniverso@o…" at bounding box center [256, 108] width 280 height 151
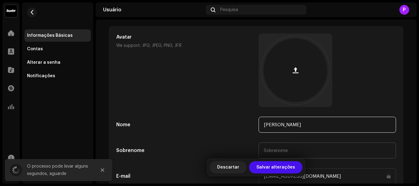
type input "[PERSON_NAME]"
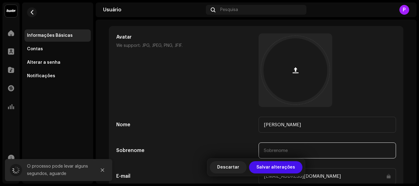
click at [271, 152] on input "text" at bounding box center [327, 151] width 137 height 16
type input "Unive"
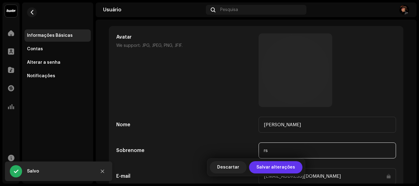
type input "r"
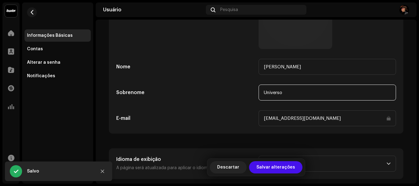
scroll to position [98, 0]
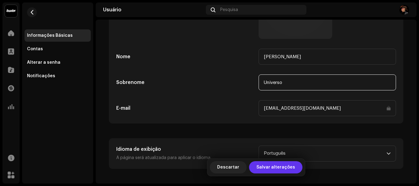
type input "Universo"
click at [265, 166] on span "Salvar alterações" at bounding box center [275, 167] width 39 height 12
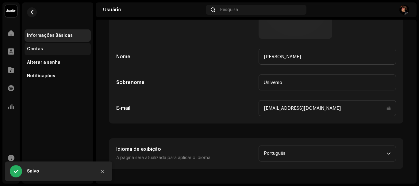
click at [41, 47] on div "Contas" at bounding box center [35, 49] width 16 height 5
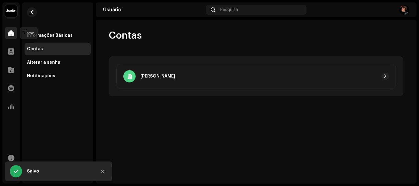
click at [13, 32] on span at bounding box center [11, 33] width 6 height 5
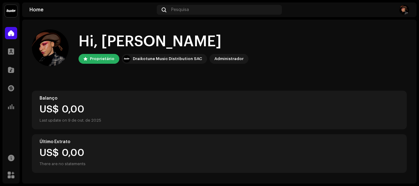
scroll to position [117, 0]
